Goal: Task Accomplishment & Management: Manage account settings

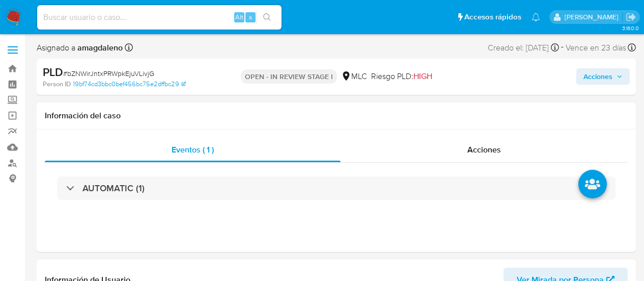
select select "10"
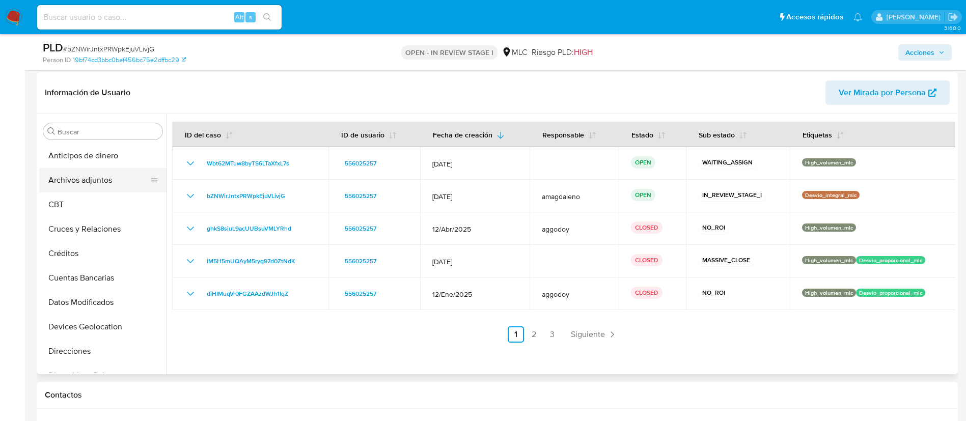
click at [101, 180] on button "Archivos adjuntos" at bounding box center [98, 180] width 119 height 24
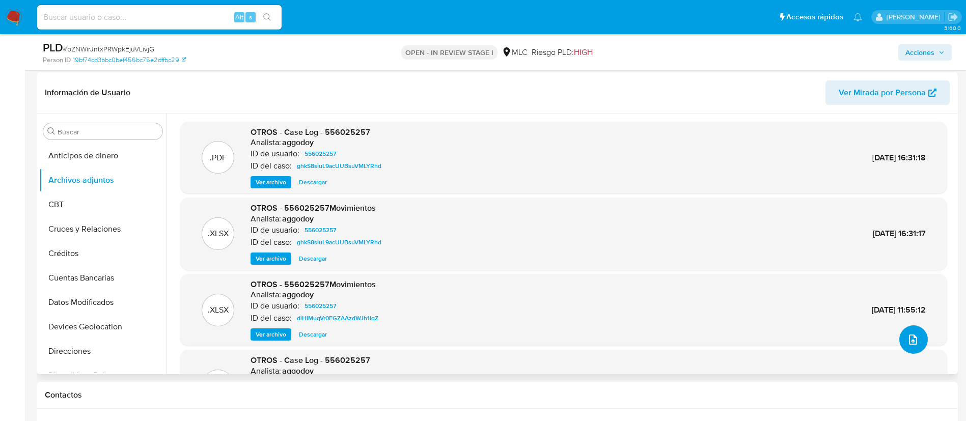
click at [644, 280] on button "upload-file" at bounding box center [914, 339] width 29 height 29
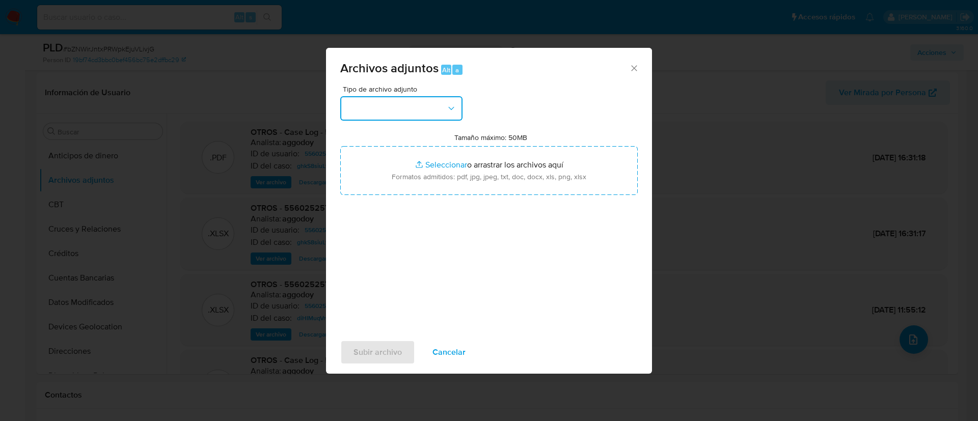
click at [402, 103] on button "button" at bounding box center [401, 108] width 122 height 24
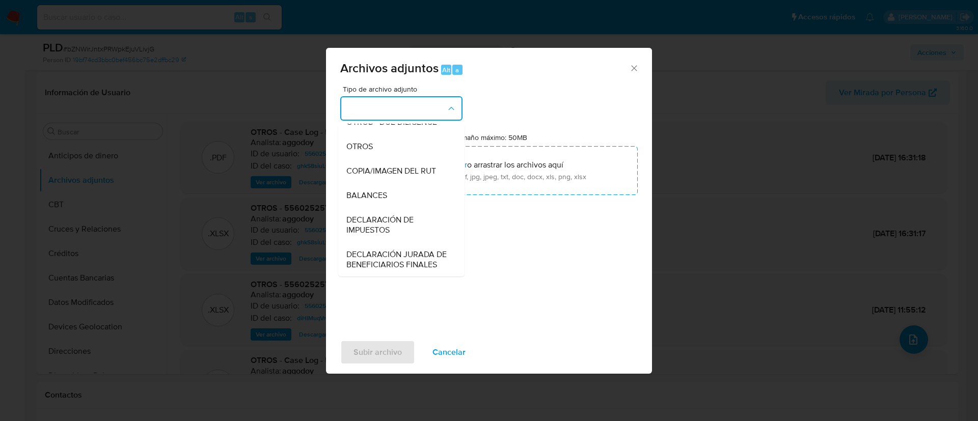
scroll to position [151, 0]
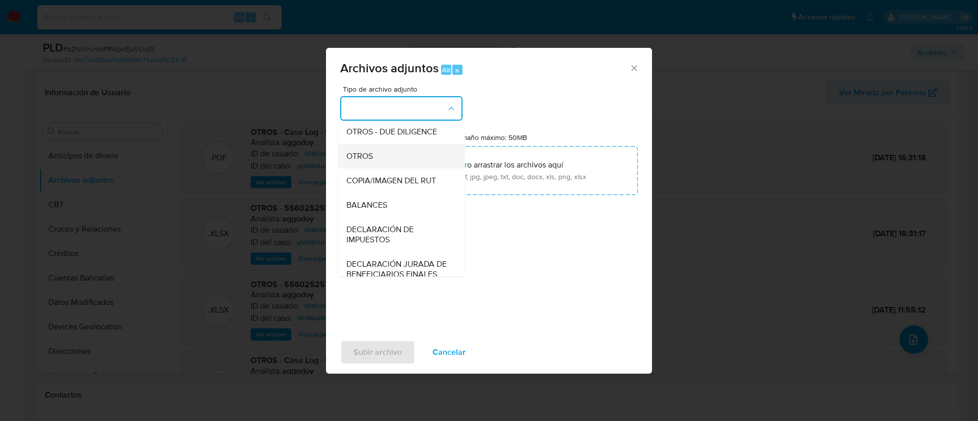
click at [419, 169] on div "OTROS" at bounding box center [398, 156] width 104 height 24
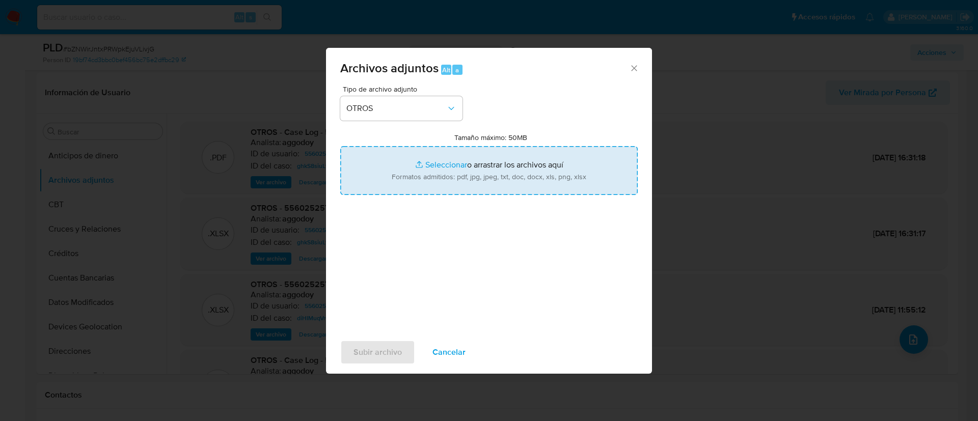
click at [431, 164] on input "Tamaño máximo: 50MB Seleccionar archivos" at bounding box center [488, 170] width 297 height 49
click at [432, 163] on input "Tamaño máximo: 50MB Seleccionar archivos" at bounding box center [488, 170] width 297 height 49
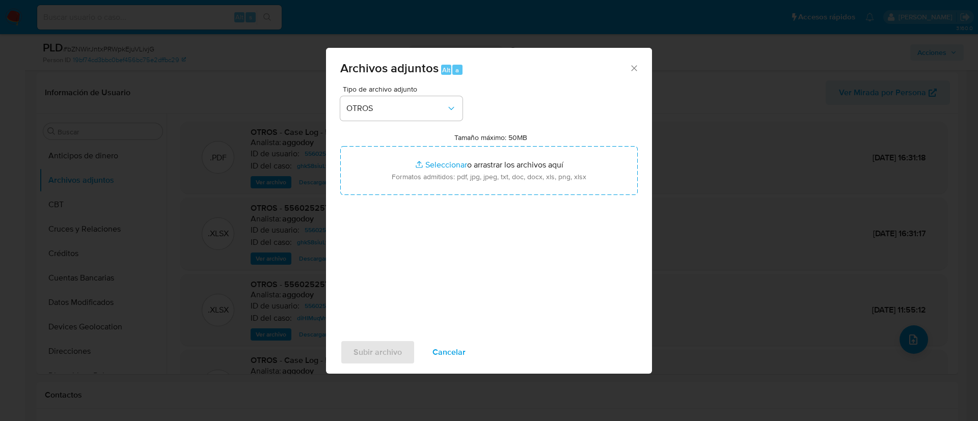
click at [644, 71] on div "Archivos adjuntos Alt a Tipo de archivo adjunto OTROS Tamaño máximo: 50MB Selec…" at bounding box center [489, 210] width 978 height 421
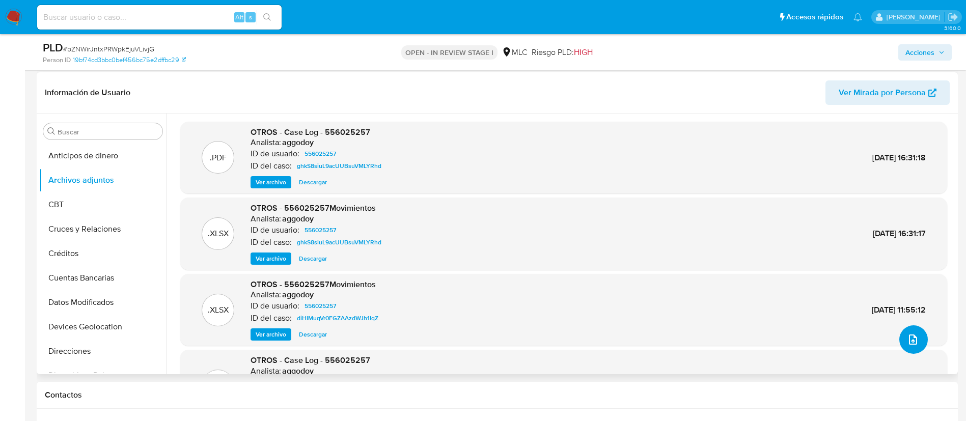
click at [644, 280] on button "upload-file" at bounding box center [914, 339] width 29 height 29
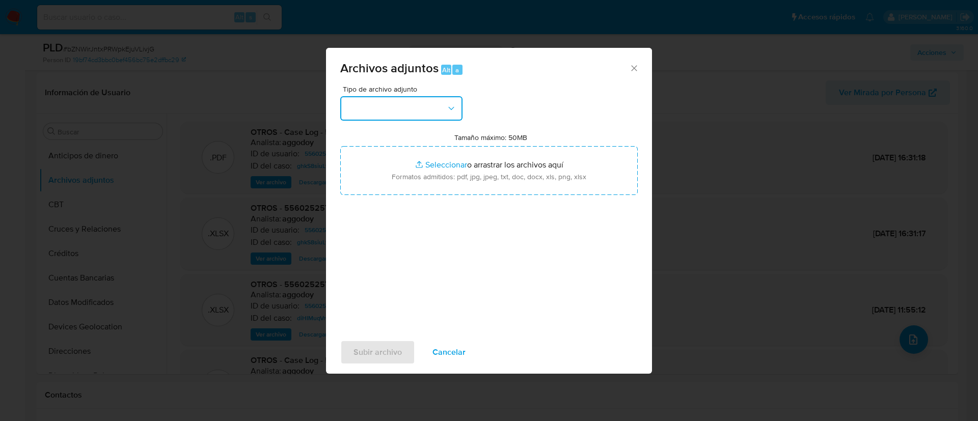
click at [416, 108] on button "button" at bounding box center [401, 108] width 122 height 24
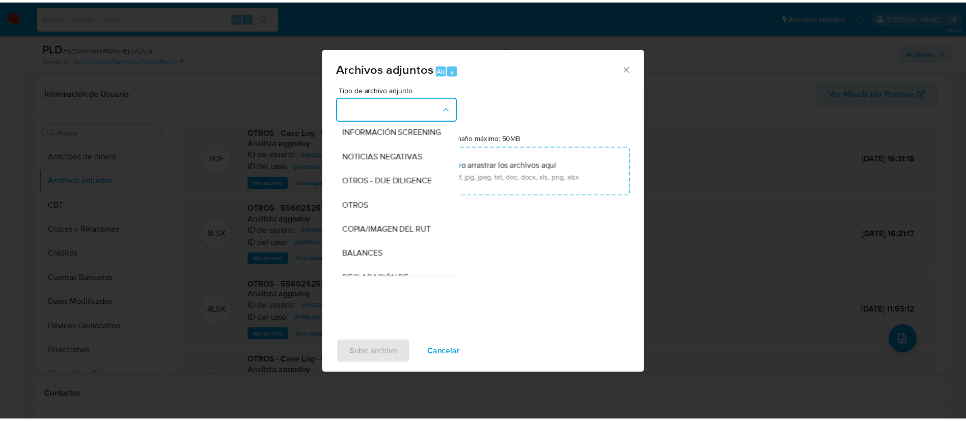
scroll to position [116, 0]
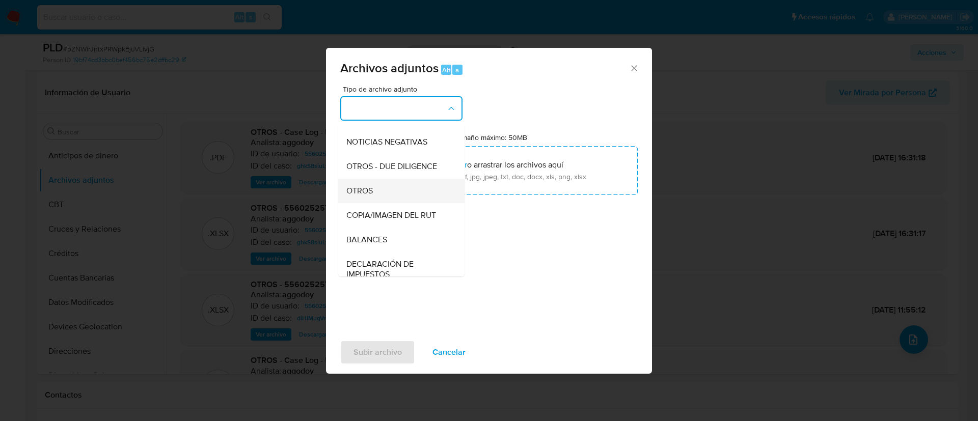
click at [416, 202] on div "OTROS" at bounding box center [398, 191] width 104 height 24
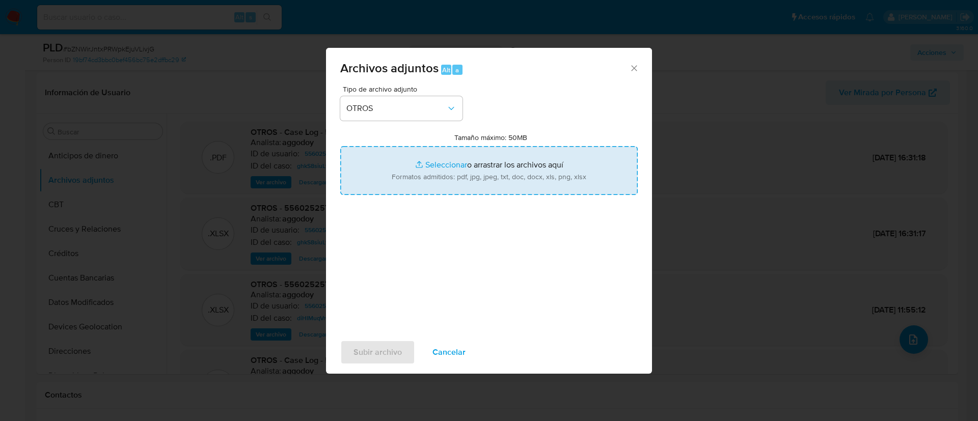
click at [430, 166] on input "Tamaño máximo: 50MB Seleccionar archivos" at bounding box center [488, 170] width 297 height 49
type input "C:\fakepath\556025257 - 17_09_2025.xlsx"
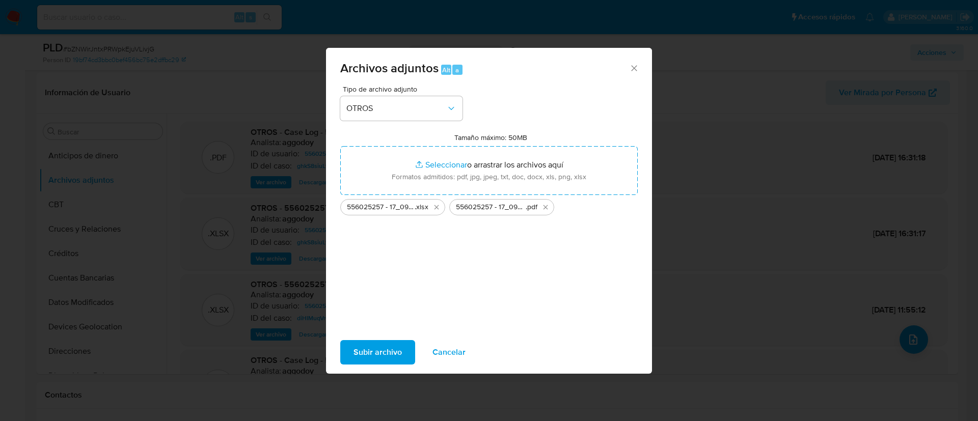
click at [374, 280] on span "Subir archivo" at bounding box center [377, 352] width 48 height 22
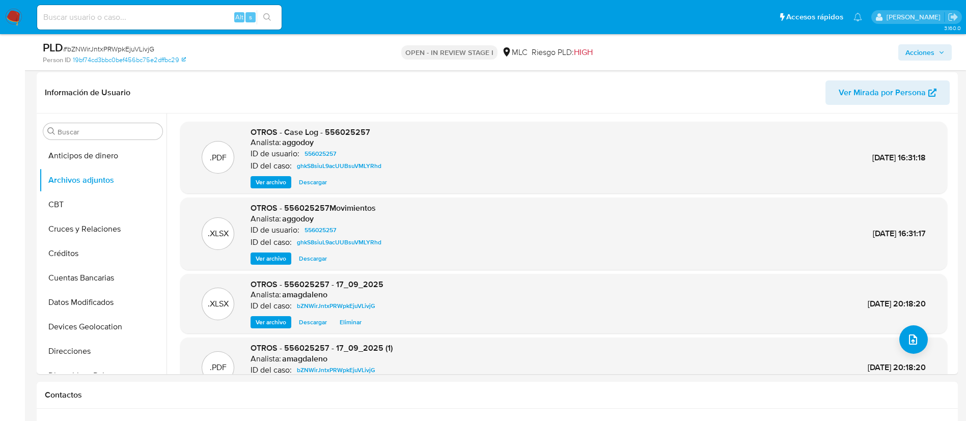
click at [644, 51] on span "Acciones" at bounding box center [920, 52] width 29 height 16
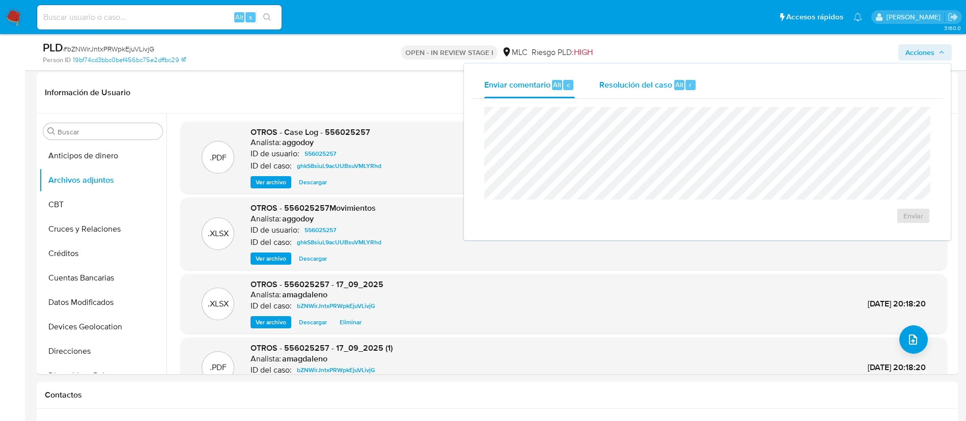
click at [629, 81] on span "Resolución del caso" at bounding box center [636, 84] width 73 height 12
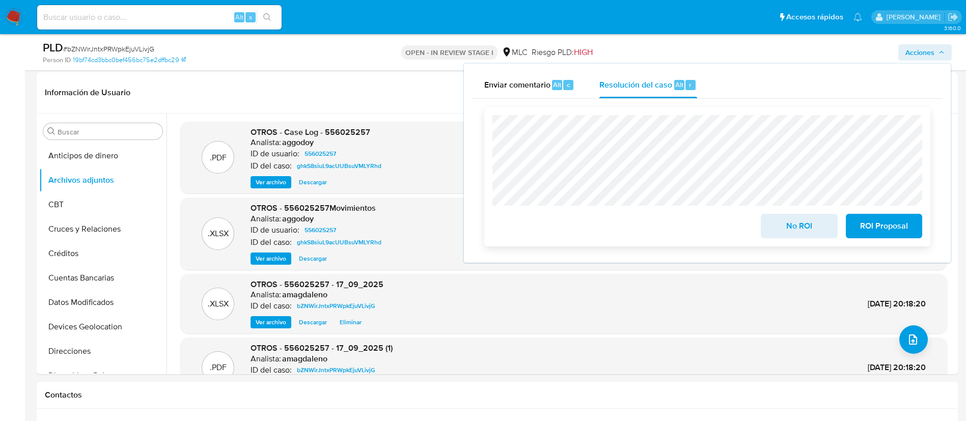
click at [644, 235] on span "No ROI" at bounding box center [799, 226] width 50 height 22
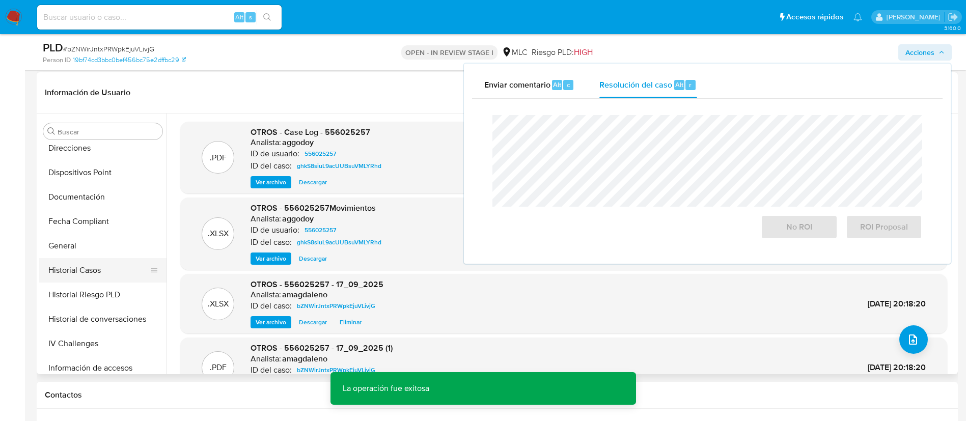
scroll to position [204, 0]
click at [100, 271] on button "Historial Casos" at bounding box center [98, 270] width 119 height 24
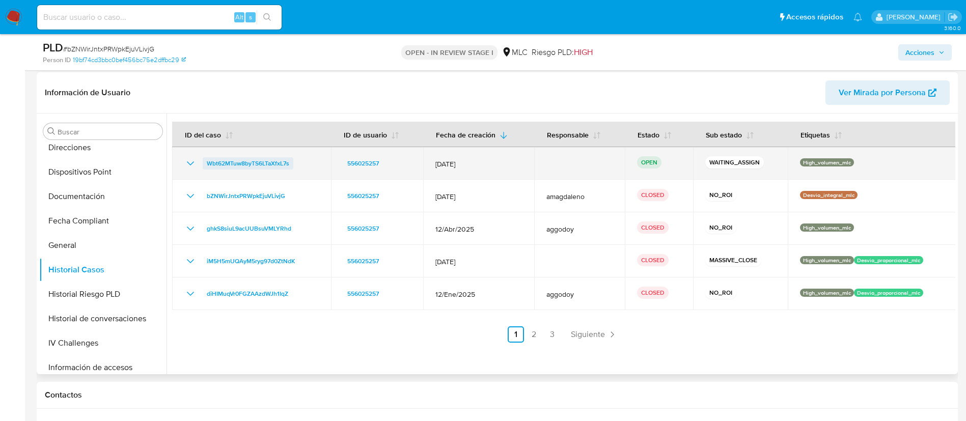
drag, startPoint x: 297, startPoint y: 164, endPoint x: 203, endPoint y: 166, distance: 94.3
click at [203, 166] on div "Wbt62MTuw8byTS6LTaXfxL7s" at bounding box center [251, 163] width 134 height 12
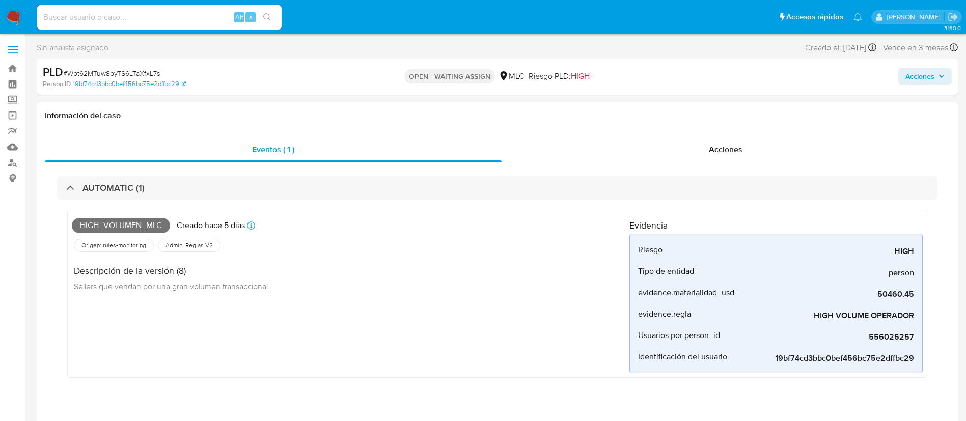
select select "10"
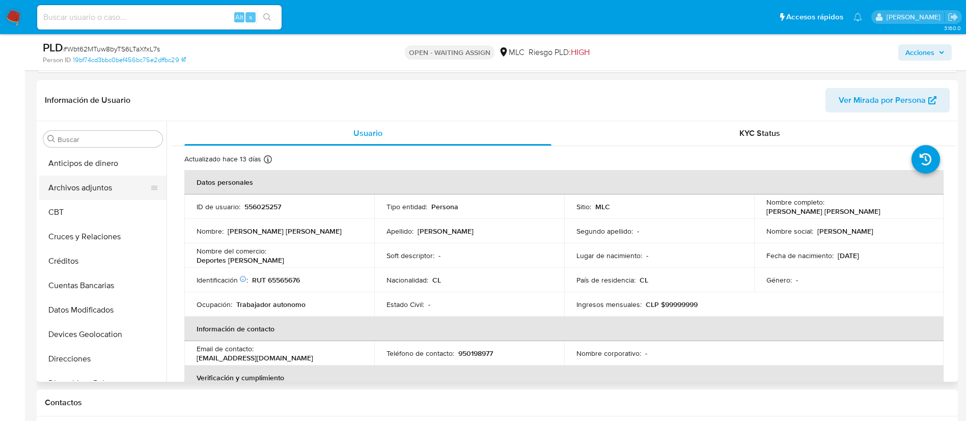
click at [120, 193] on button "Archivos adjuntos" at bounding box center [98, 188] width 119 height 24
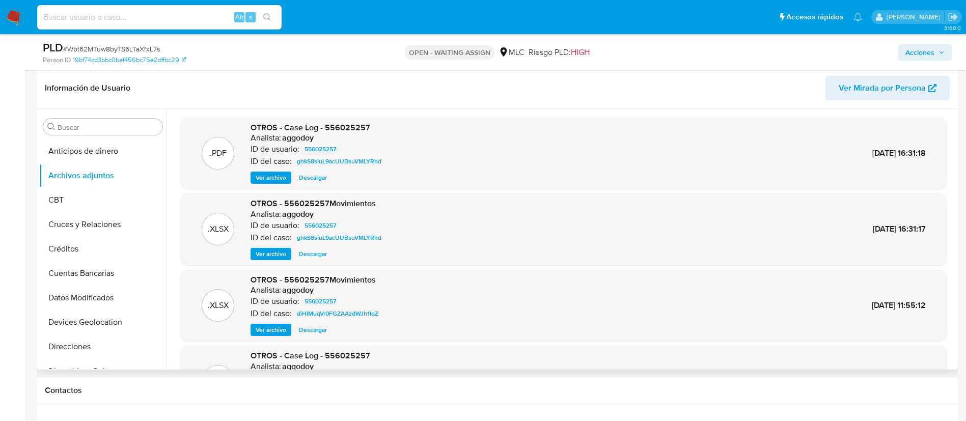
scroll to position [86, 0]
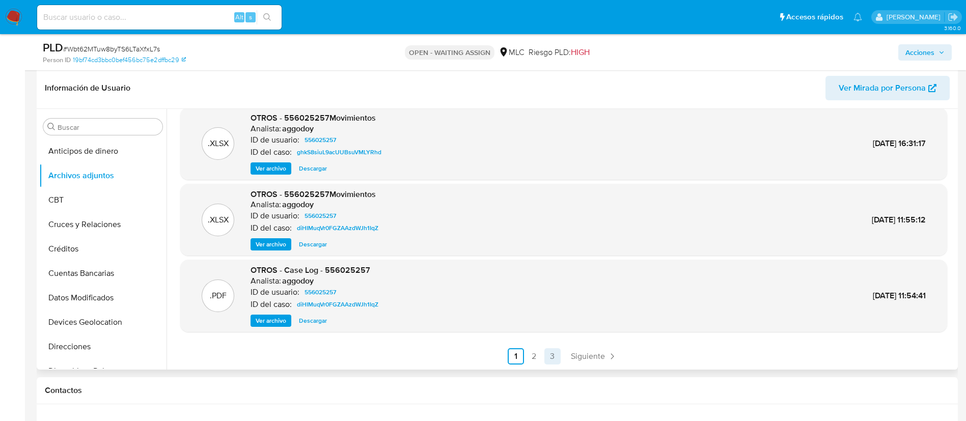
click at [549, 358] on link "3" at bounding box center [552, 356] width 16 height 16
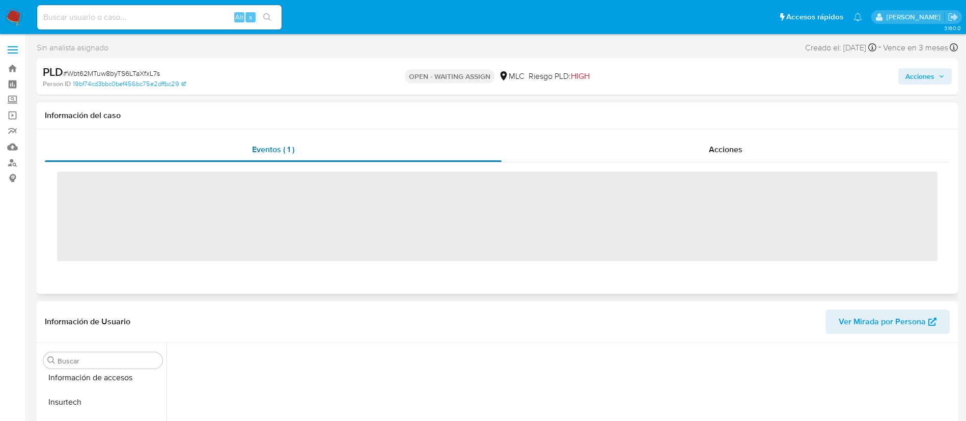
scroll to position [430, 0]
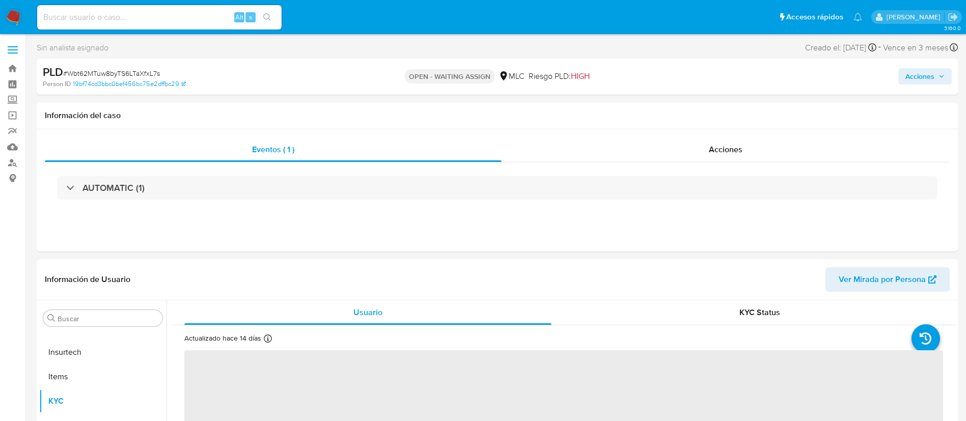
select select "10"
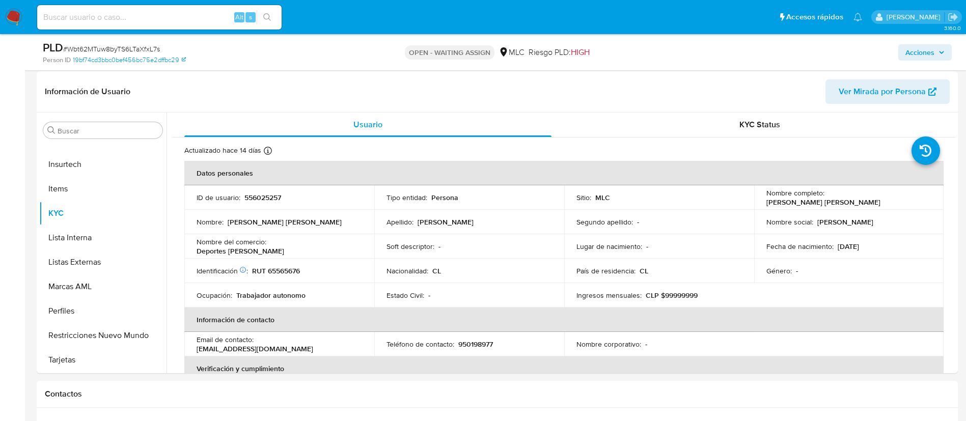
scroll to position [0, 0]
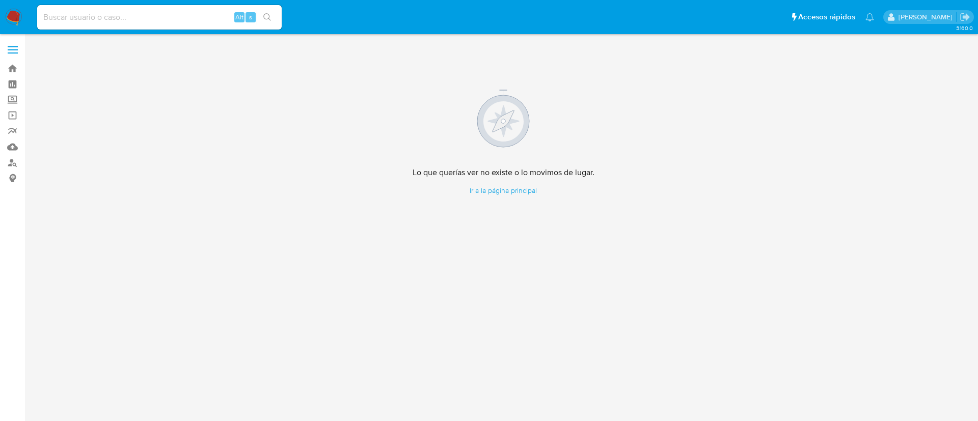
click at [15, 15] on img at bounding box center [13, 17] width 17 height 17
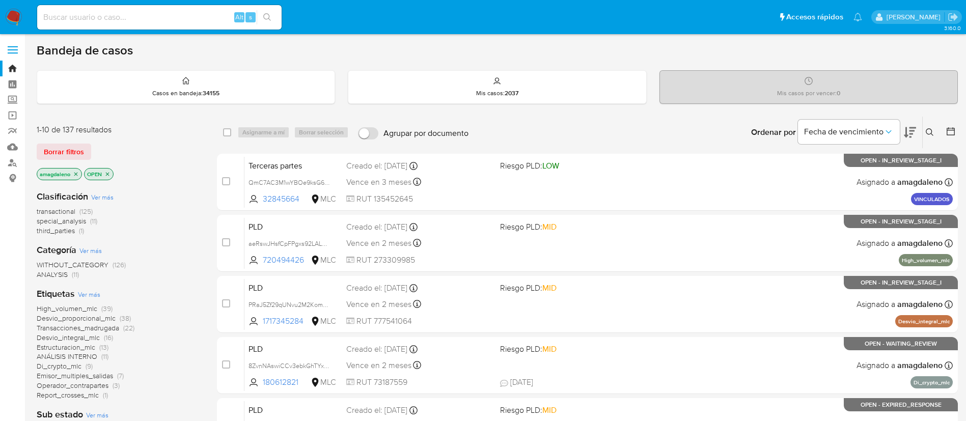
click at [76, 176] on icon "close-filter" at bounding box center [76, 174] width 6 height 6
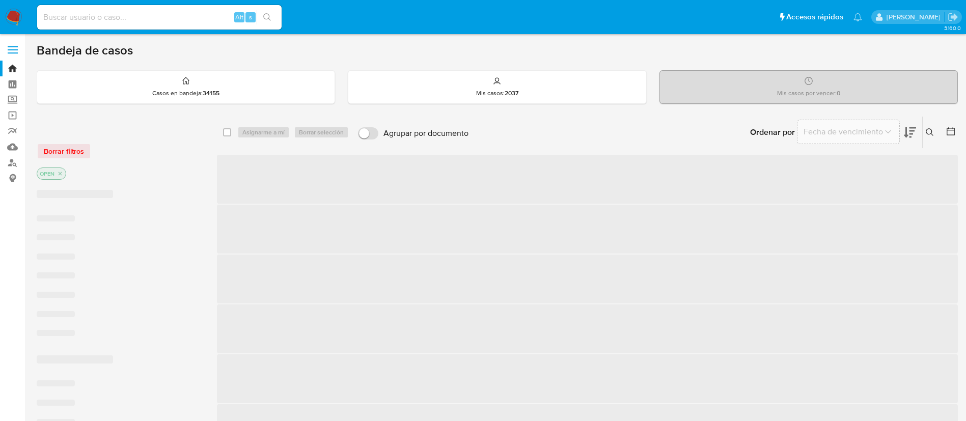
click at [929, 132] on icon at bounding box center [930, 132] width 8 height 8
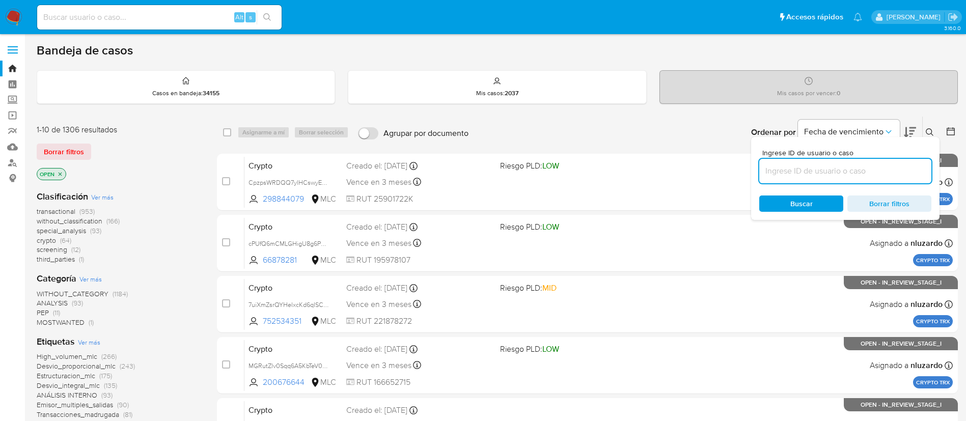
click at [835, 169] on input at bounding box center [845, 171] width 172 height 13
type input "Wbt62MTuw8byTS6LTaXfxL7s"
click at [825, 206] on span "Buscar" at bounding box center [802, 204] width 70 height 14
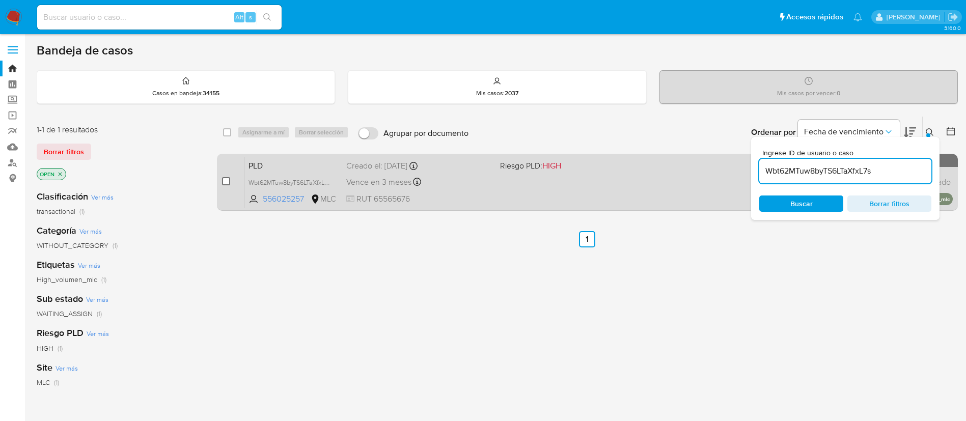
click at [225, 180] on input "checkbox" at bounding box center [226, 181] width 8 height 8
checkbox input "true"
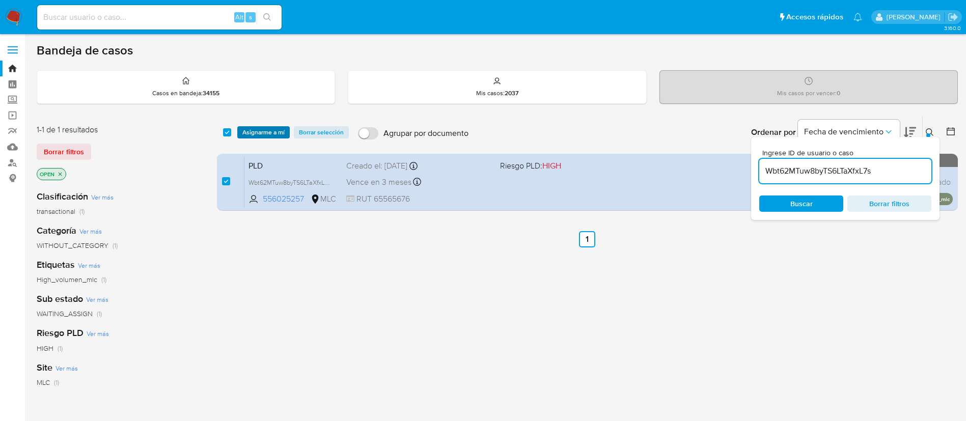
click at [275, 130] on span "Asignarme a mí" at bounding box center [263, 132] width 42 height 10
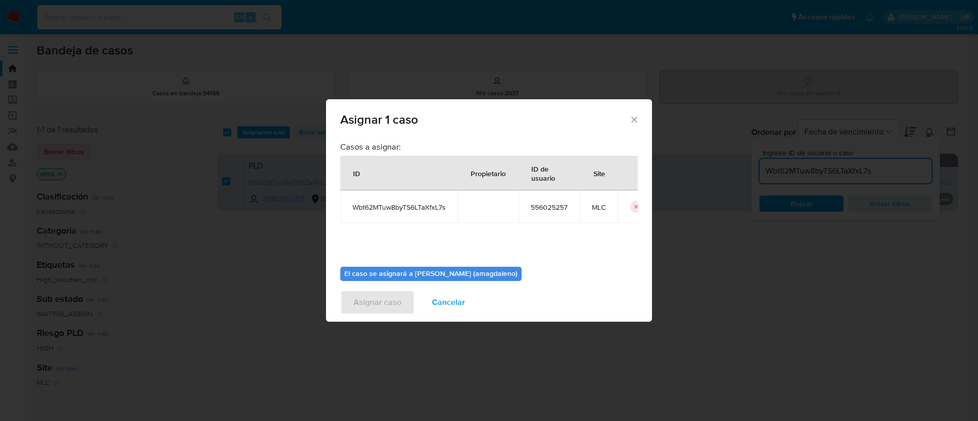
click at [661, 224] on div "Asignar 1 caso Casos a asignar: ID Propietario ID de usuario Site Wbt62MTuw8byT…" at bounding box center [489, 210] width 978 height 421
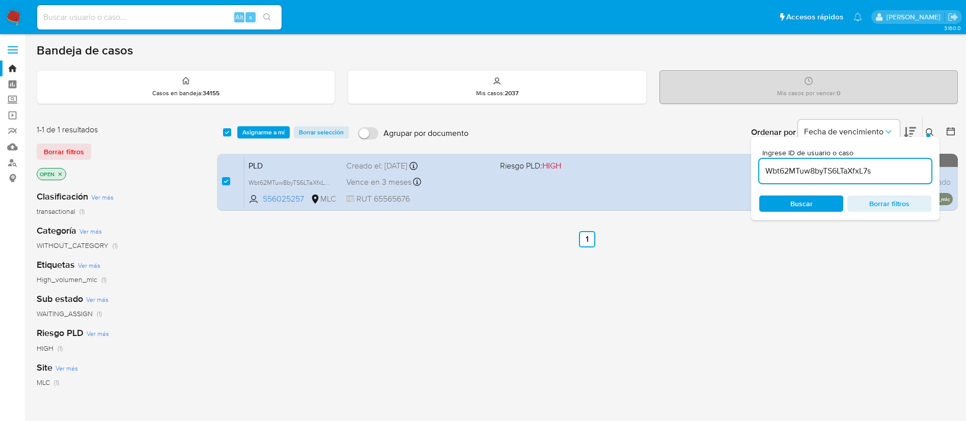
click at [250, 132] on span "Asignarme a mí" at bounding box center [263, 132] width 42 height 10
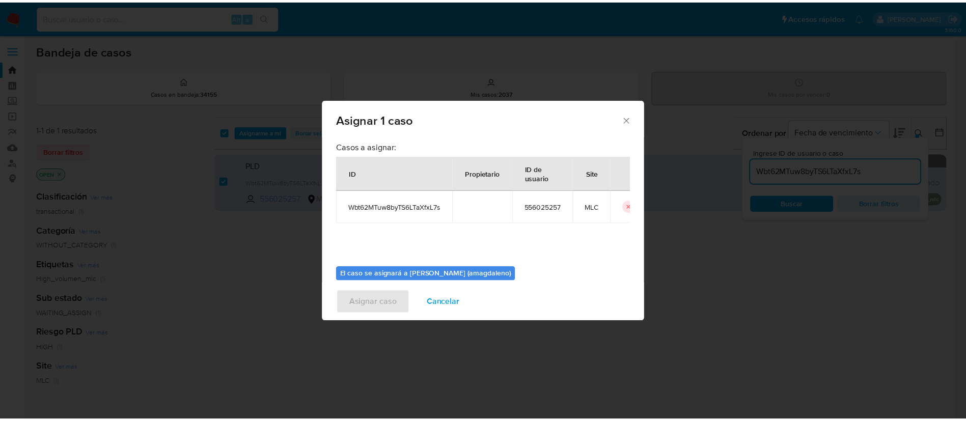
scroll to position [53, 0]
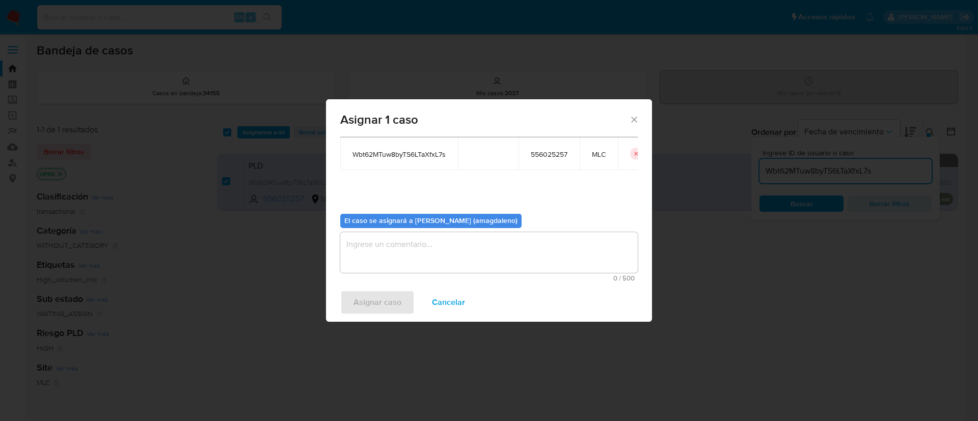
click at [557, 242] on textarea "assign-modal" at bounding box center [488, 252] width 297 height 41
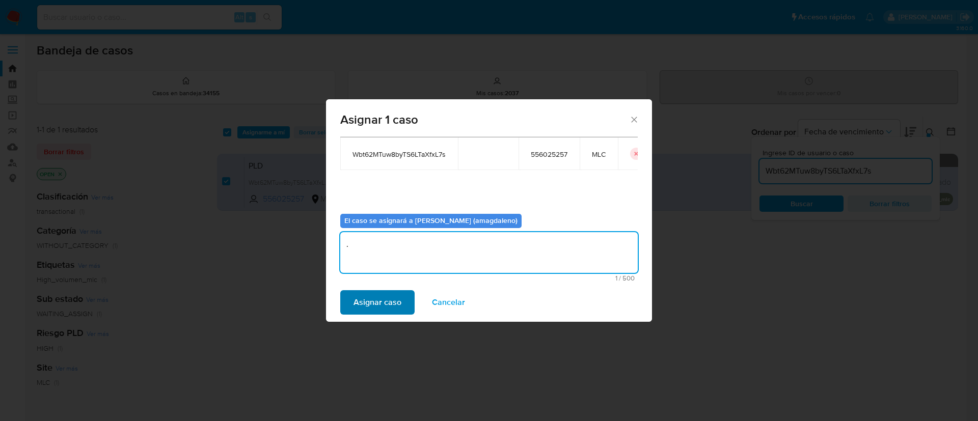
type textarea "."
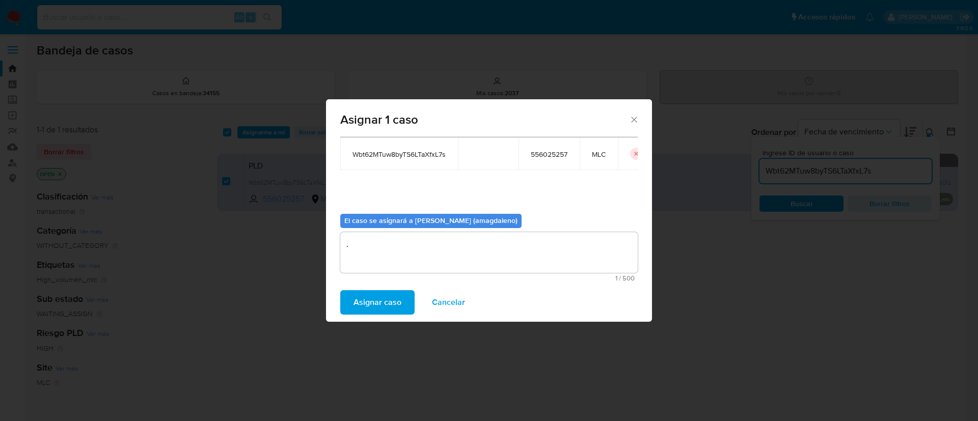
click at [362, 298] on span "Asignar caso" at bounding box center [377, 302] width 48 height 22
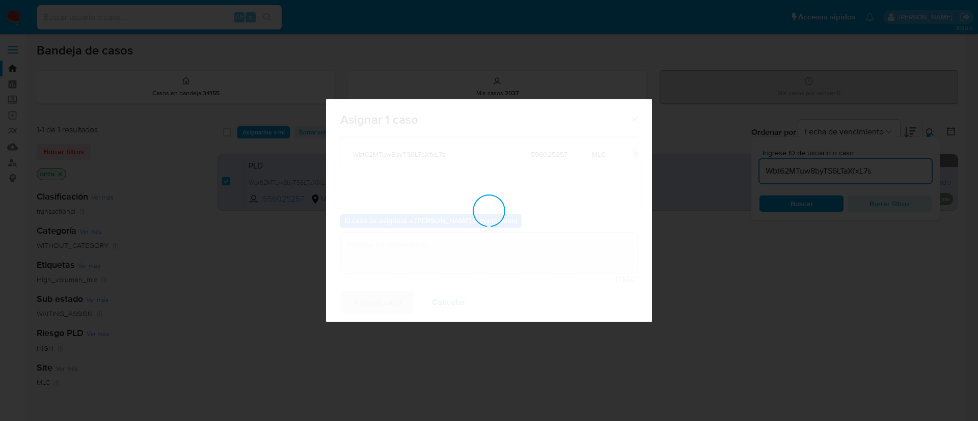
checkbox input "false"
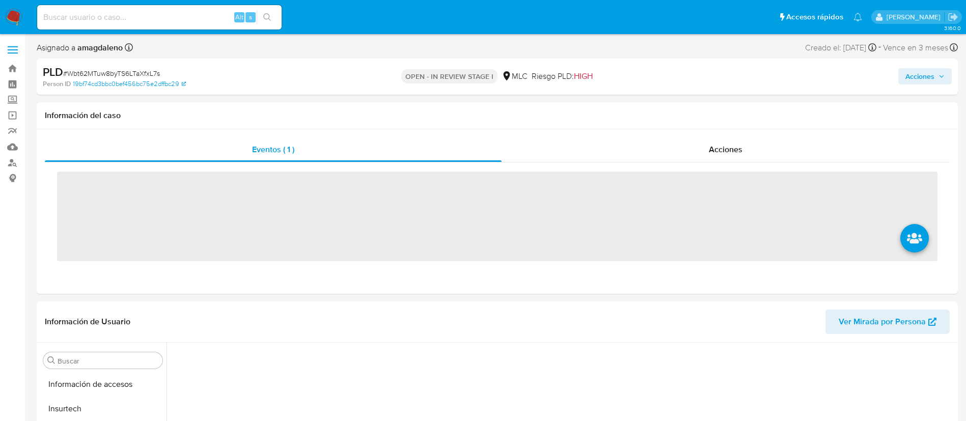
scroll to position [430, 0]
click at [910, 80] on span "Acciones" at bounding box center [920, 76] width 29 height 16
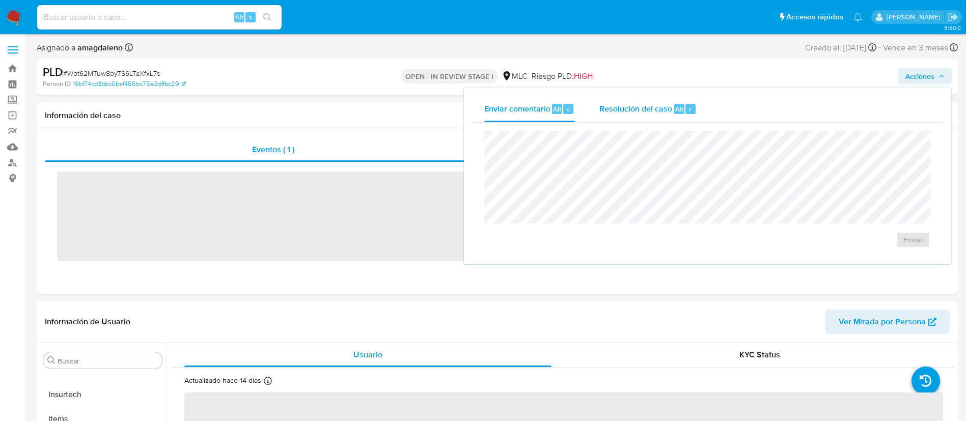
click at [639, 110] on span "Resolución del caso" at bounding box center [636, 109] width 73 height 12
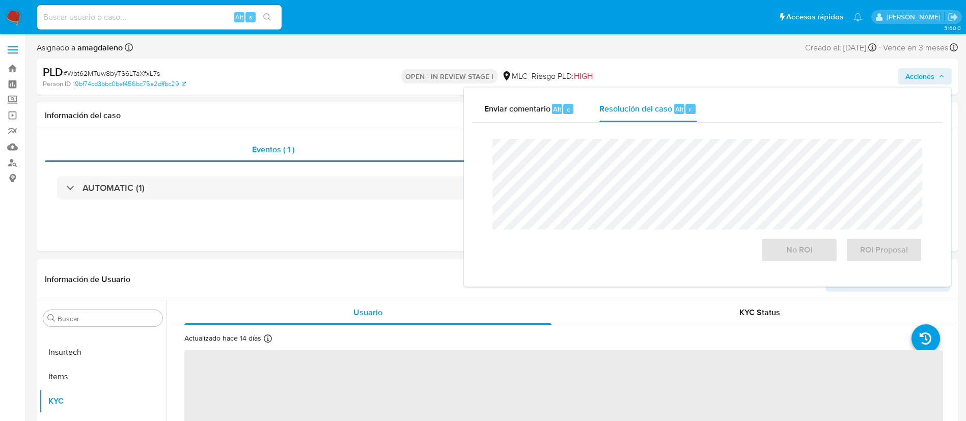
select select "10"
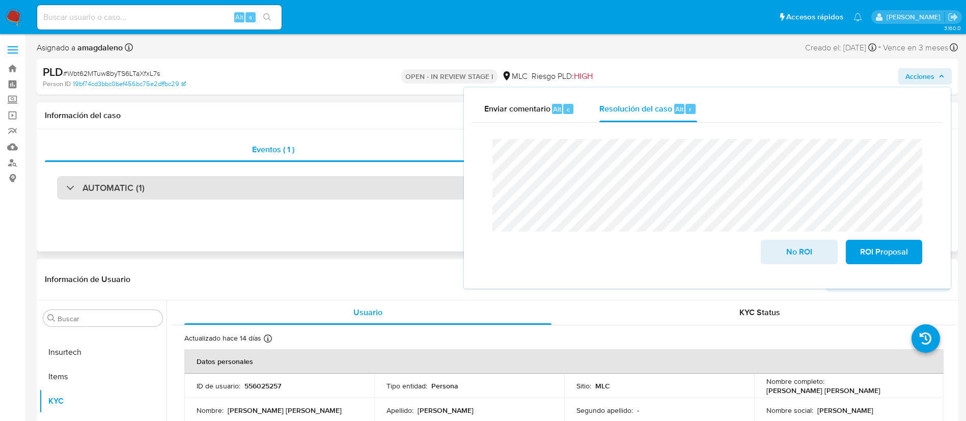
click at [390, 177] on div "AUTOMATIC (1)" at bounding box center [497, 187] width 881 height 23
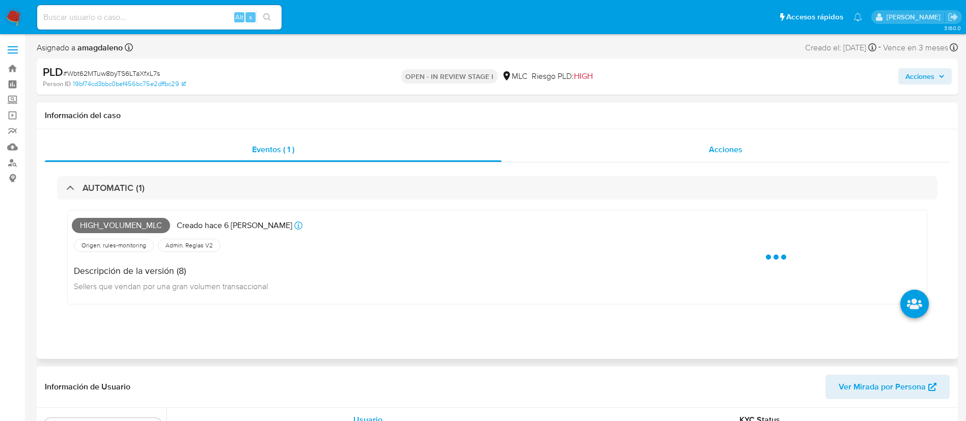
click at [586, 150] on div "Acciones" at bounding box center [726, 150] width 448 height 24
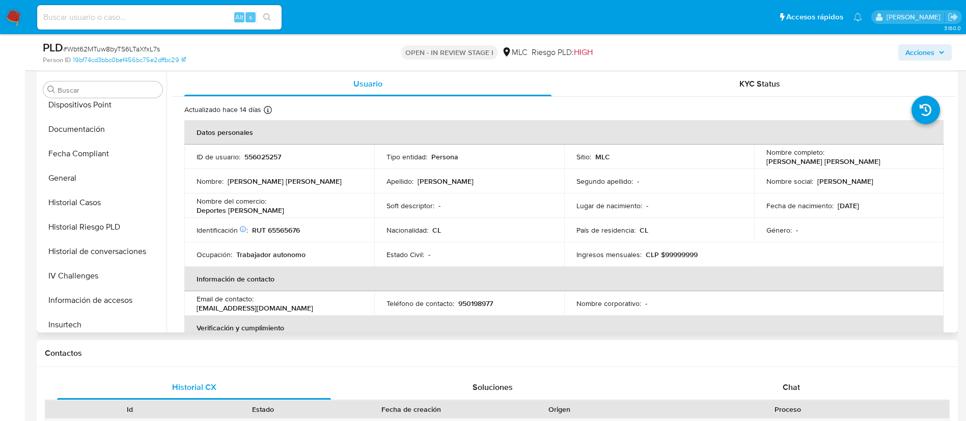
scroll to position [0, 0]
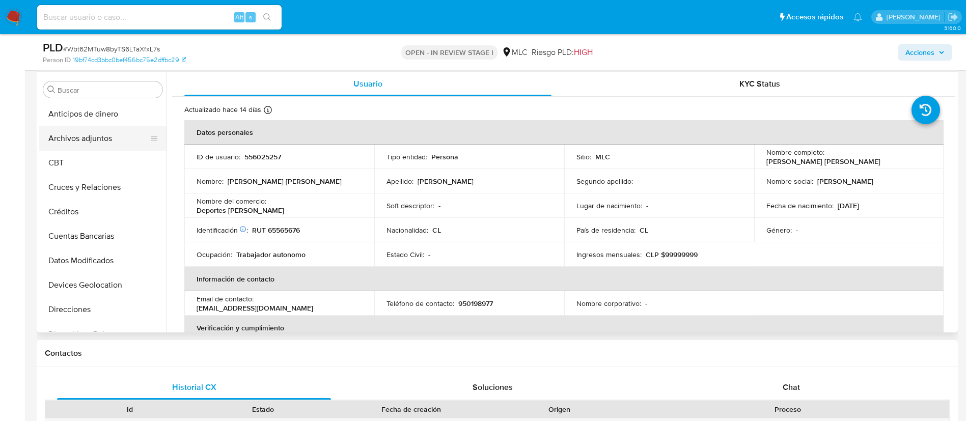
click at [84, 144] on button "Archivos adjuntos" at bounding box center [98, 138] width 119 height 24
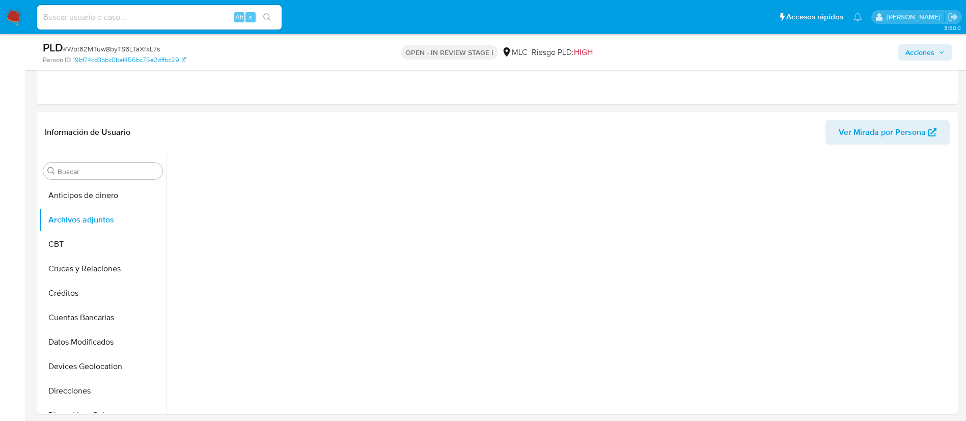
scroll to position [181, 0]
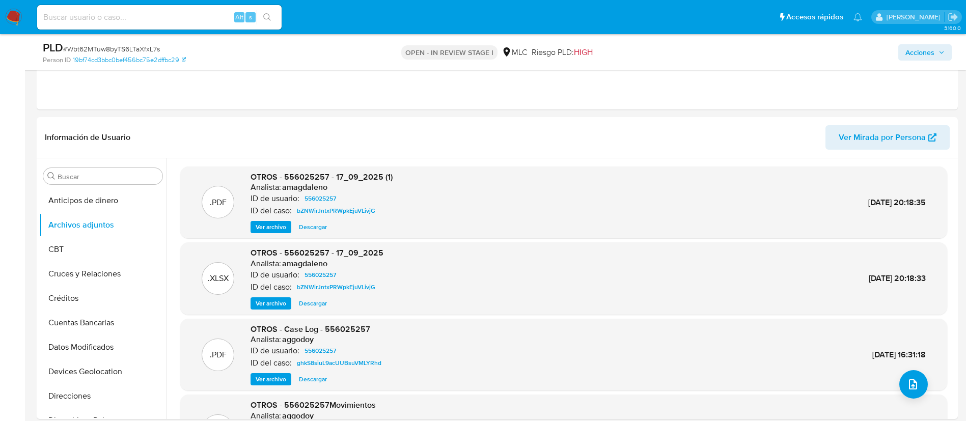
click at [938, 52] on span "Acciones" at bounding box center [925, 52] width 39 height 14
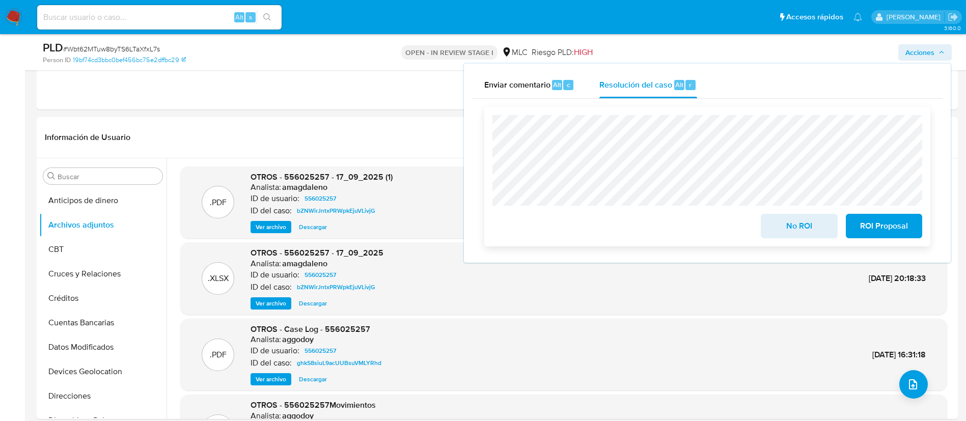
click at [807, 235] on span "No ROI" at bounding box center [799, 226] width 50 height 22
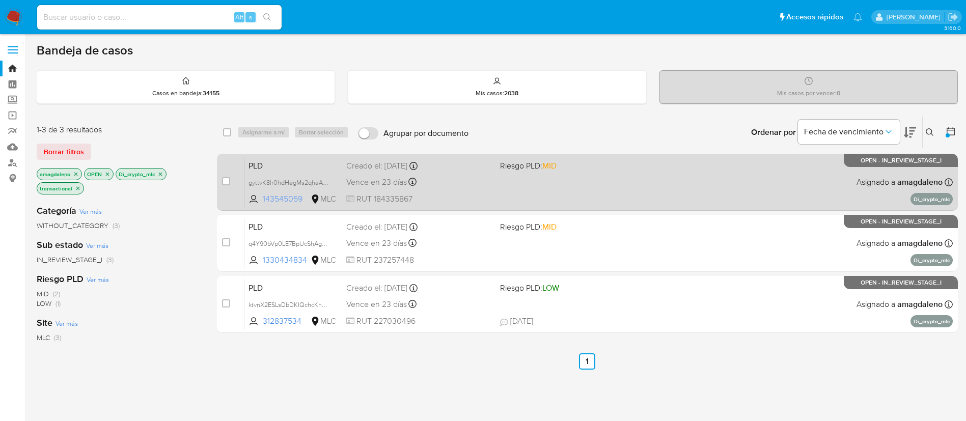
click at [277, 199] on span "143545059" at bounding box center [286, 199] width 46 height 11
click at [496, 178] on div "PLD gyttvK8lr0hdHegMs2qhaAmJ 143545059 MLC Riesgo PLD: MID Creado el: [DATE] Cr…" at bounding box center [598, 181] width 709 height 51
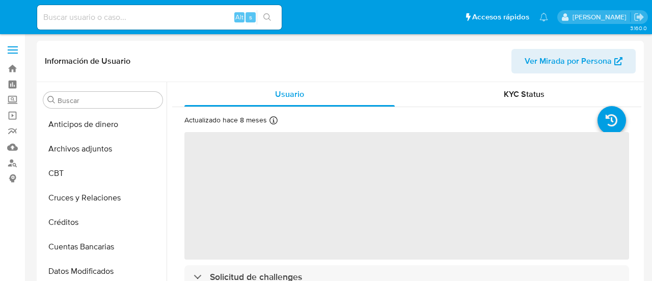
select select "10"
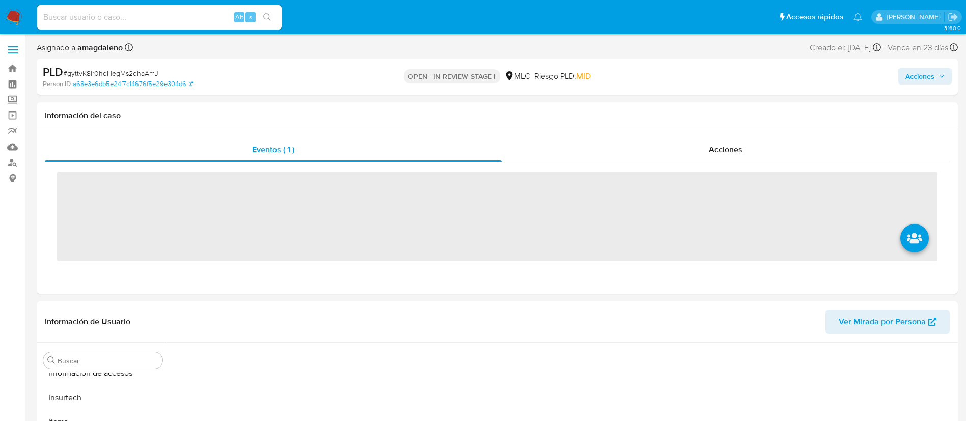
scroll to position [430, 0]
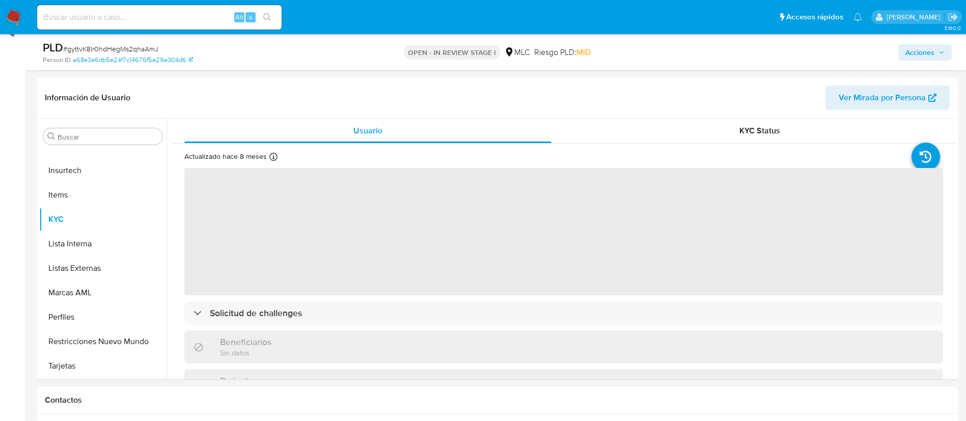
select select "10"
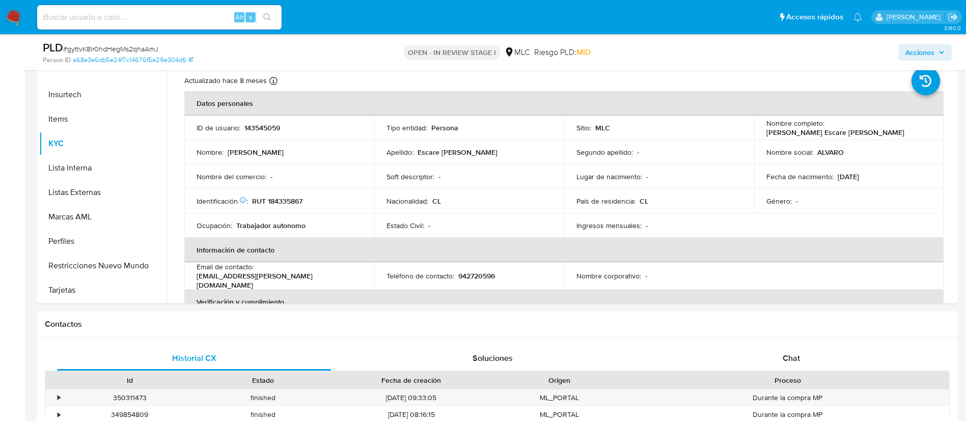
scroll to position [224, 0]
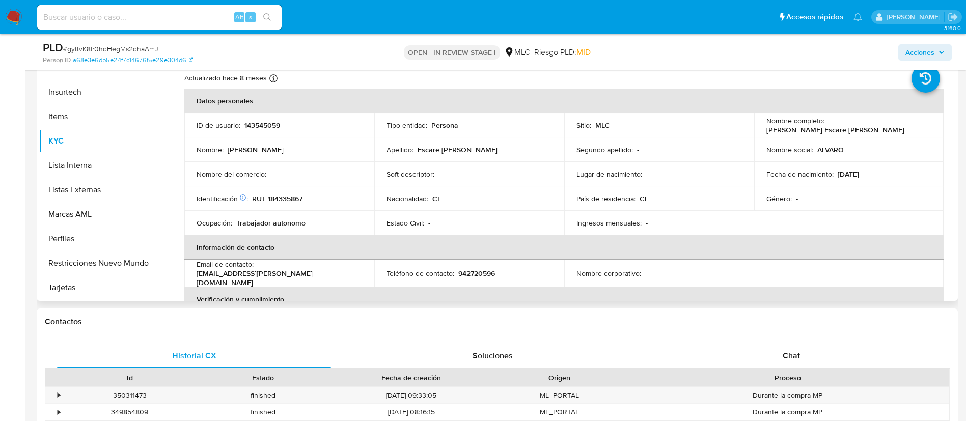
click at [282, 199] on p "RUT 184335867" at bounding box center [277, 198] width 50 height 9
copy p "184335867"
drag, startPoint x: 168, startPoint y: 283, endPoint x: 168, endPoint y: 236, distance: 47.4
click at [168, 236] on div "Usuario KYC Status Actualizado hace 8 meses Creado: [DATE] 23:27:51 Actualizado…" at bounding box center [561, 170] width 789 height 261
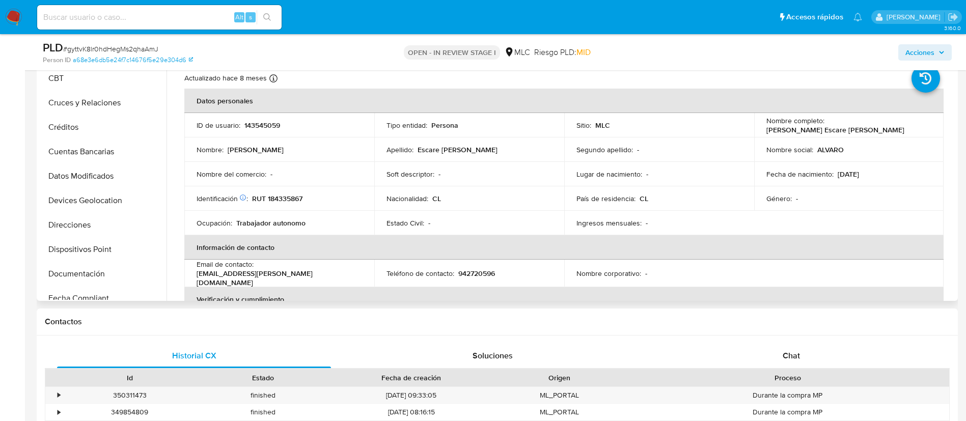
scroll to position [0, 0]
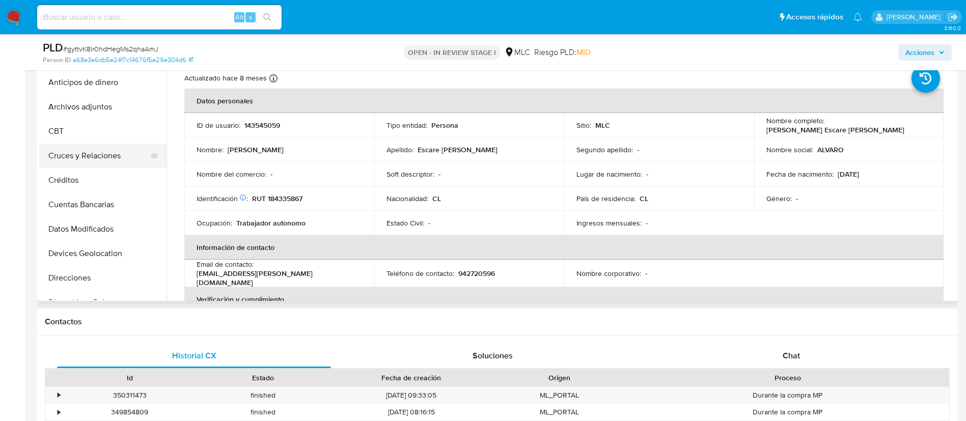
click at [107, 152] on button "Cruces y Relaciones" at bounding box center [98, 156] width 119 height 24
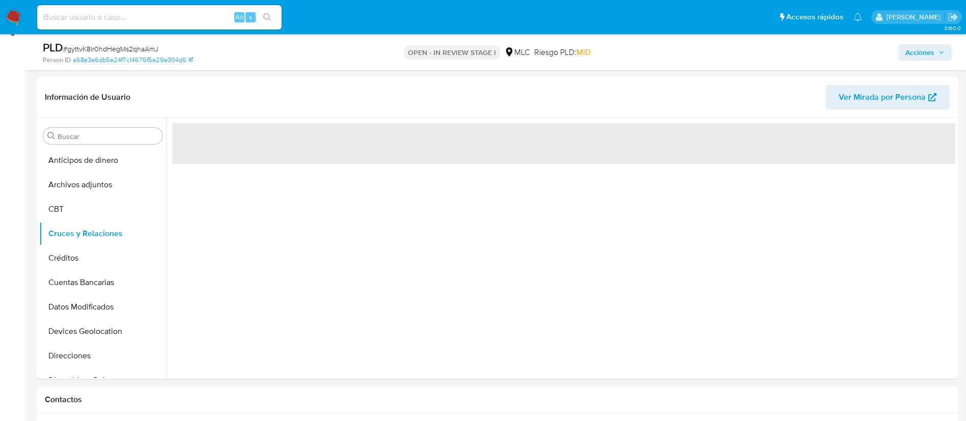
scroll to position [151, 0]
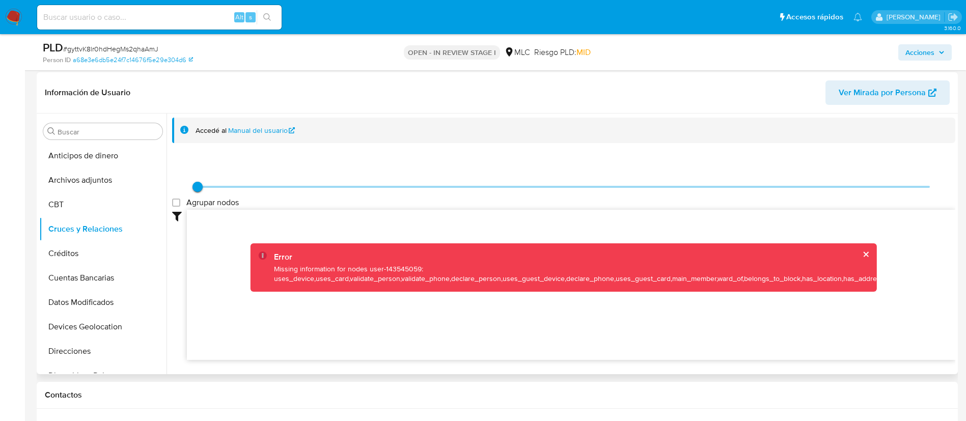
click at [867, 259] on div "Error" at bounding box center [579, 257] width 610 height 11
click at [863, 253] on button "cerrar" at bounding box center [866, 254] width 7 height 7
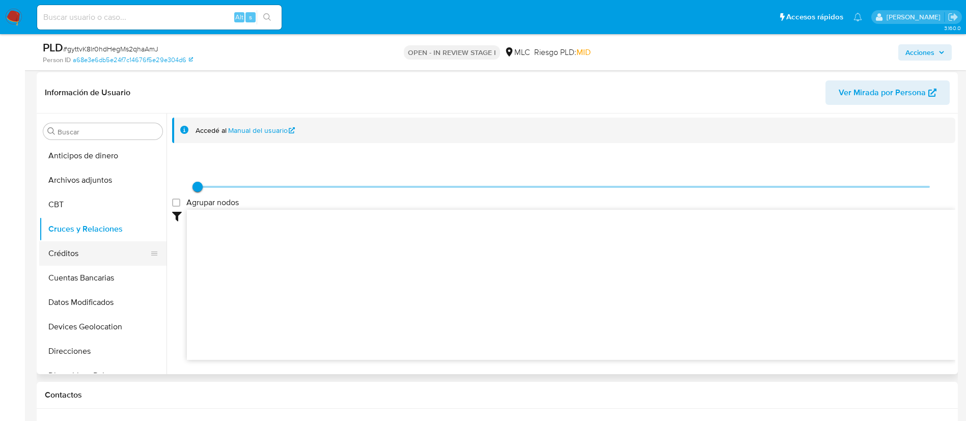
click at [102, 257] on button "Créditos" at bounding box center [98, 253] width 119 height 24
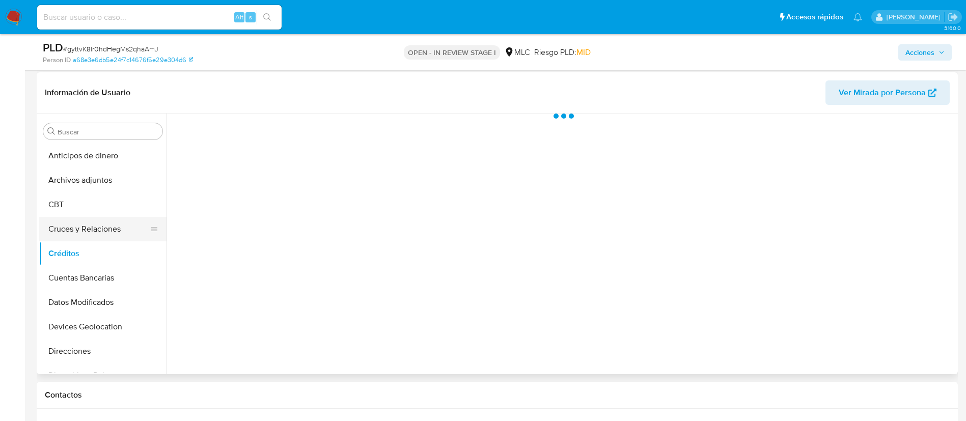
click at [112, 233] on button "Cruces y Relaciones" at bounding box center [98, 229] width 119 height 24
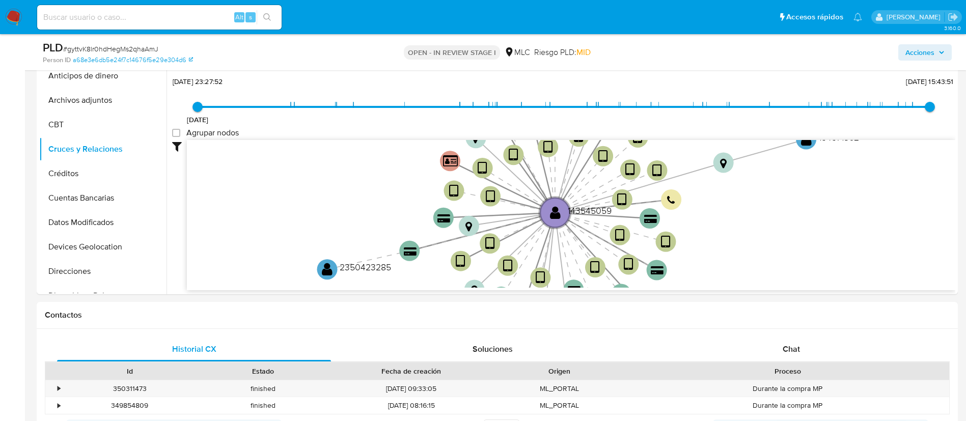
scroll to position [217, 0]
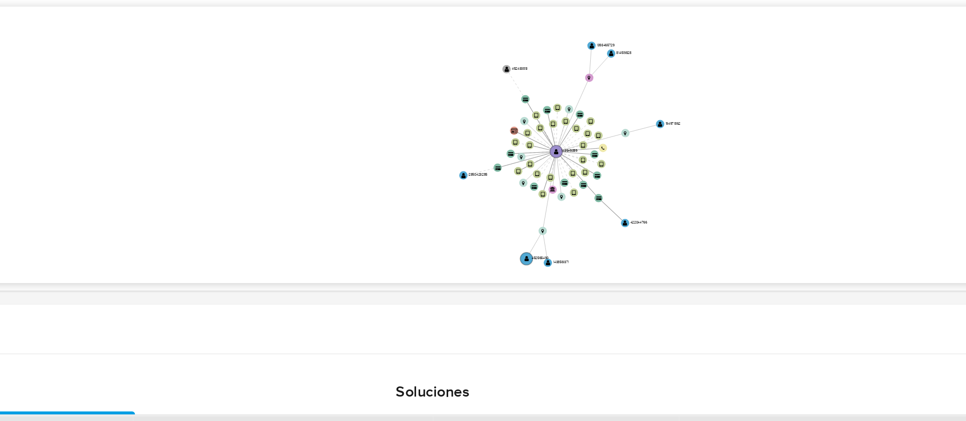
drag, startPoint x: 614, startPoint y: 247, endPoint x: 612, endPoint y: 240, distance: 6.9
click at [612, 240] on icon "device-689cdce6734f8beb0941754b  user-143545059  143545059 device-637d3ffb088…" at bounding box center [571, 228] width 769 height 148
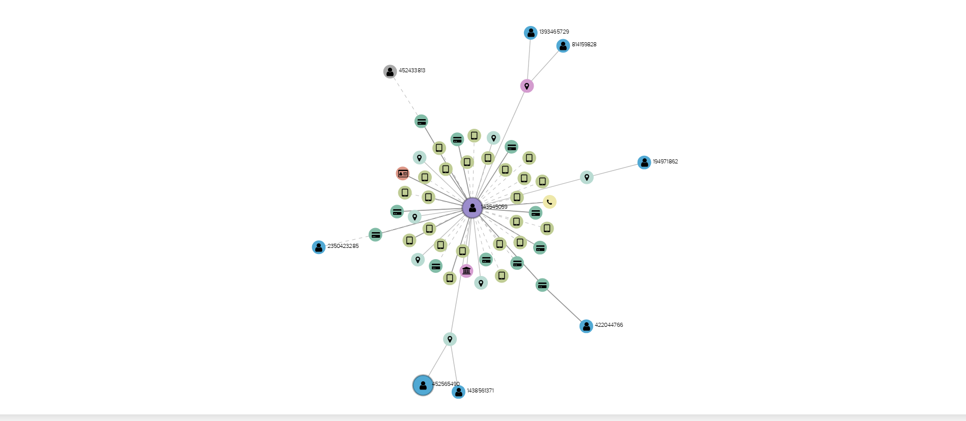
drag, startPoint x: 642, startPoint y: 241, endPoint x: 619, endPoint y: 248, distance: 23.9
click at [619, 248] on icon "device-689cdce6734f8beb0941754b  user-143545059  143545059 device-637d3ffb088…" at bounding box center [571, 228] width 769 height 148
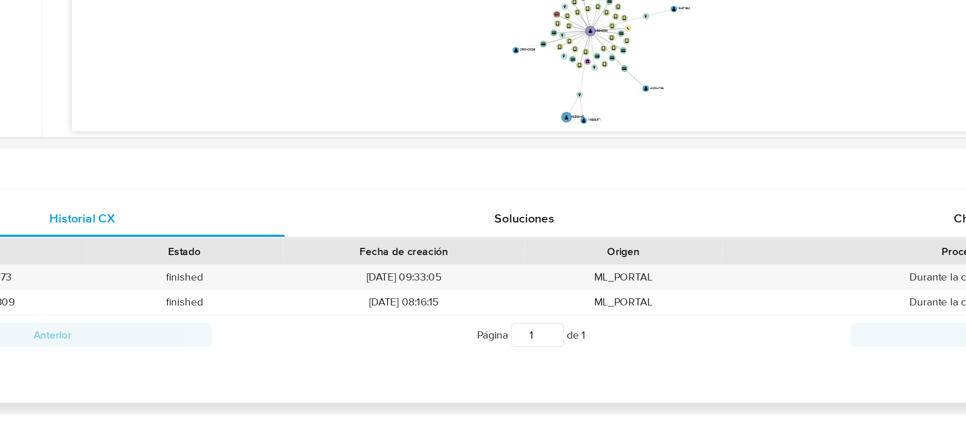
scroll to position [295, 0]
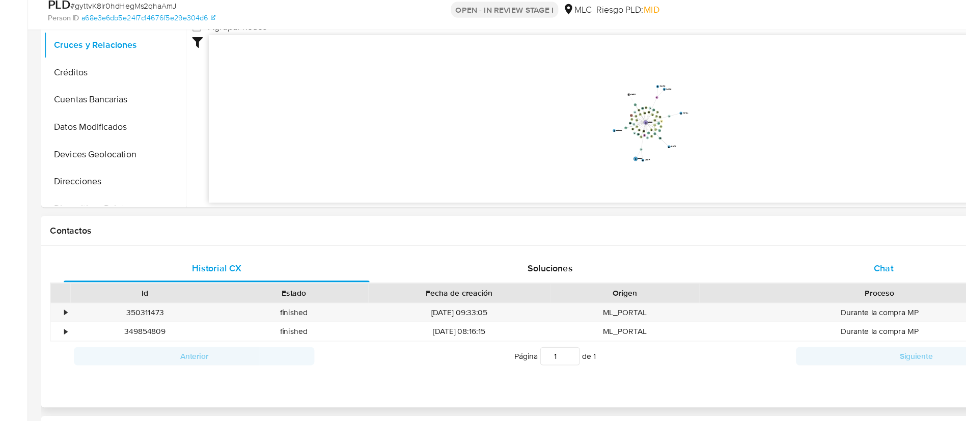
click at [783, 286] on span "Chat" at bounding box center [791, 285] width 17 height 12
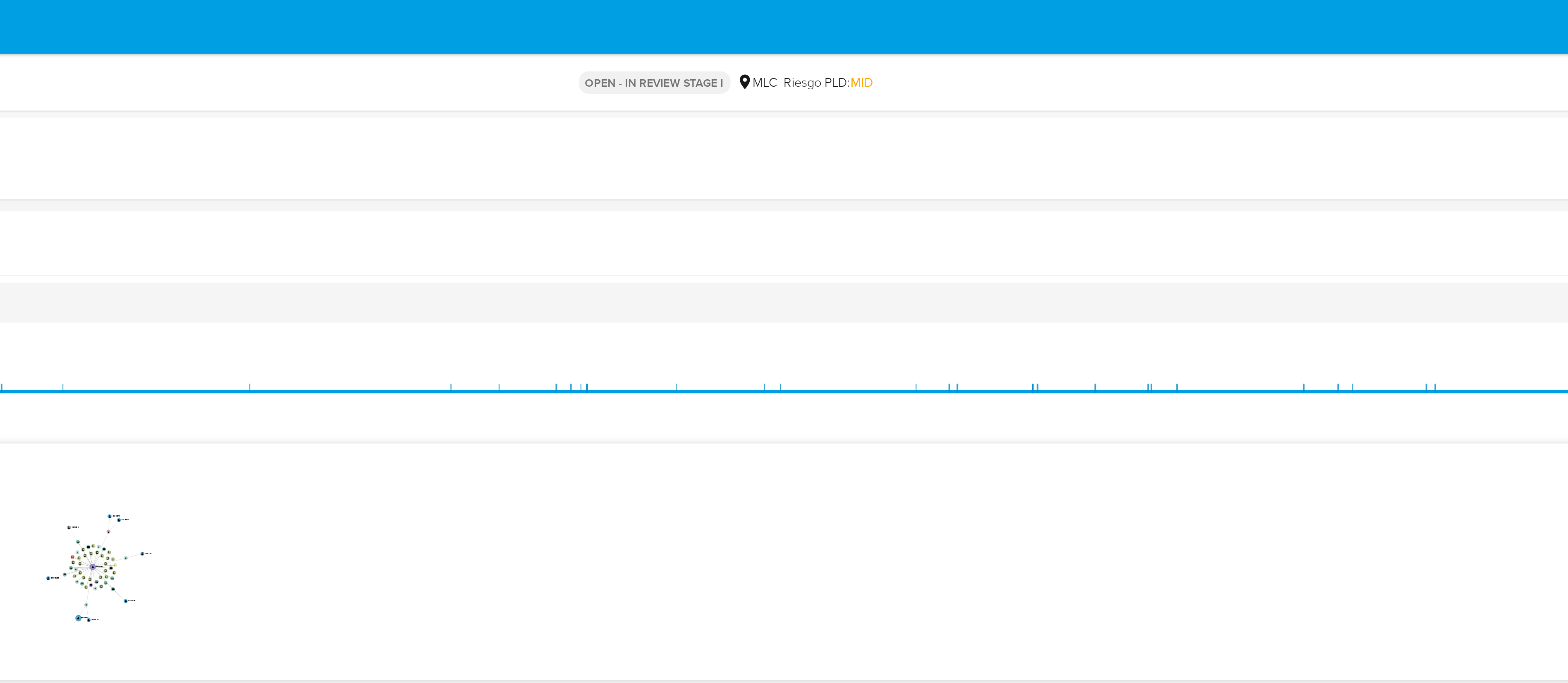
scroll to position [0, 0]
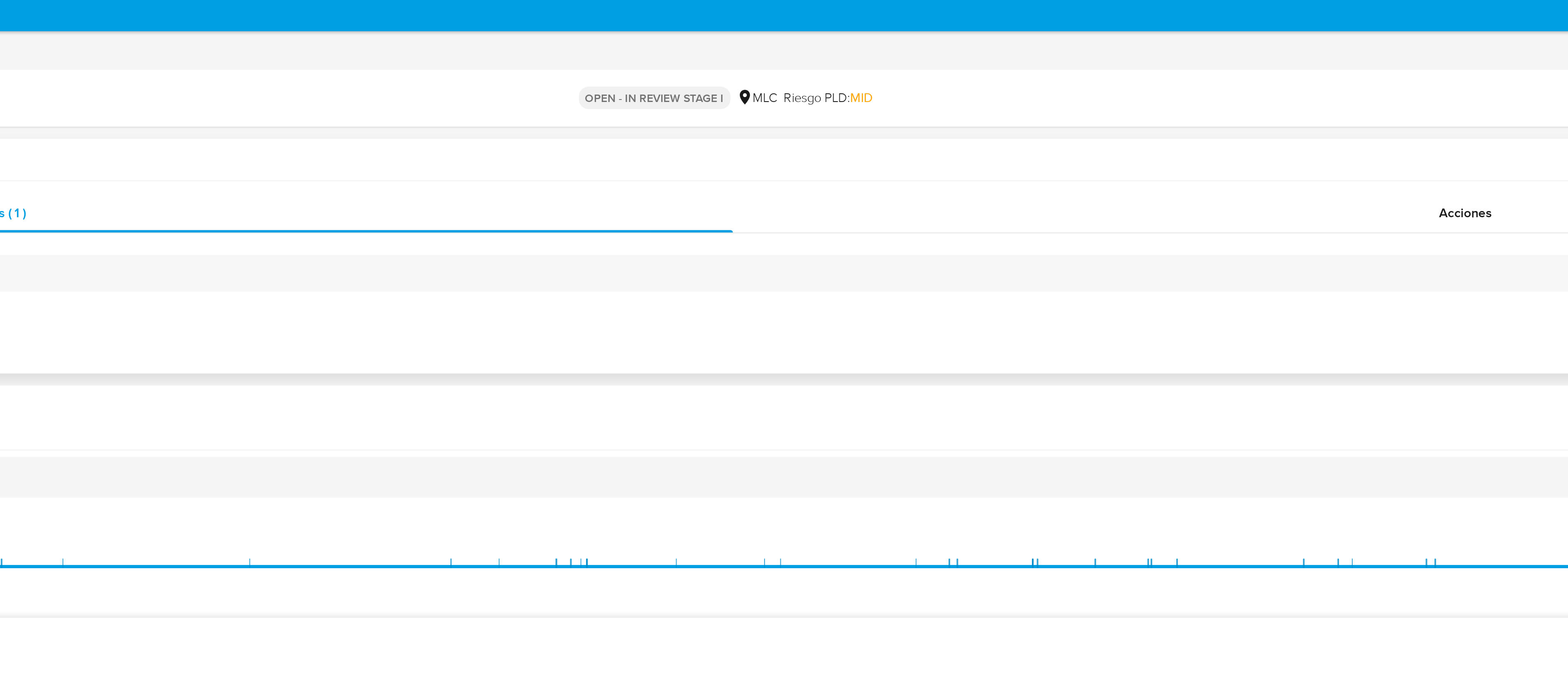
click at [793, 97] on h1 "Información del caso" at bounding box center [795, 94] width 1518 height 8
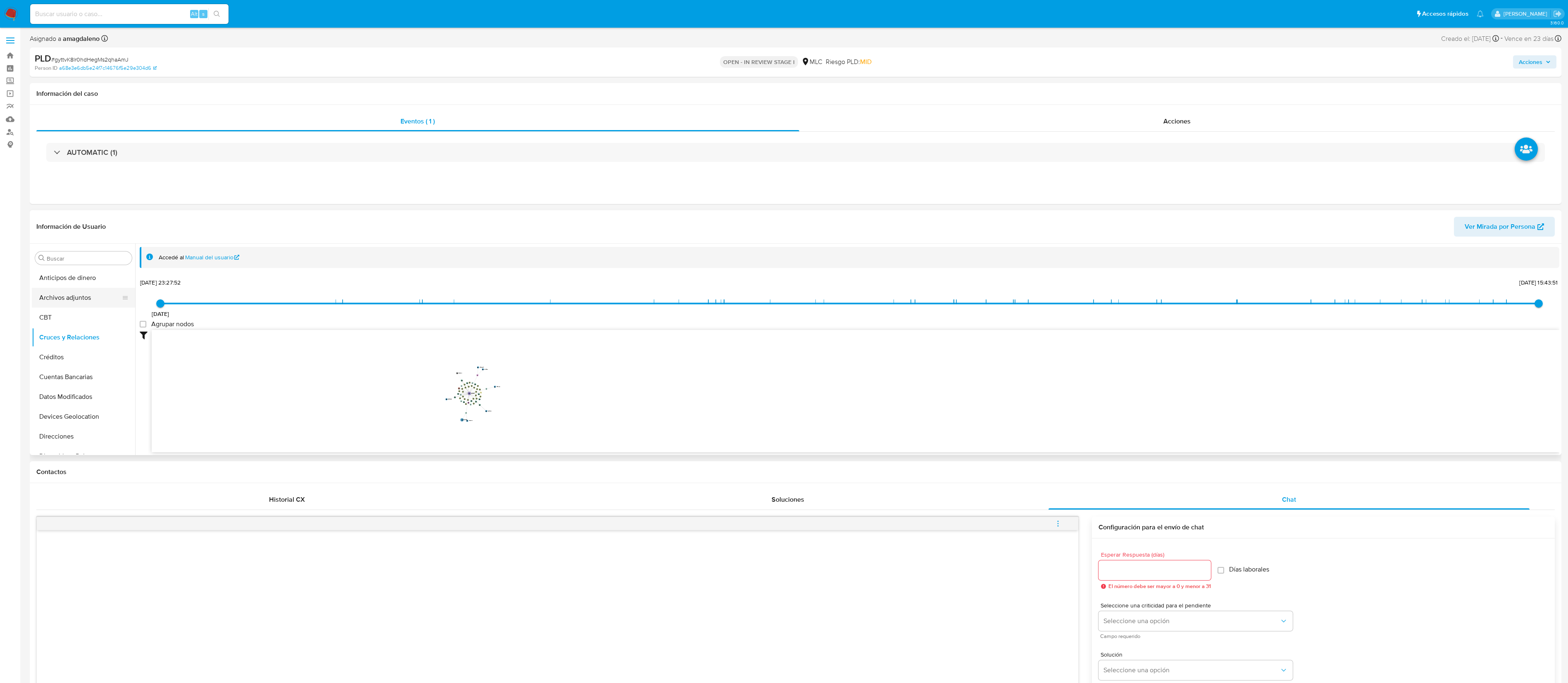
click at [102, 296] on button "Archivos adjuntos" at bounding box center [80, 298] width 97 height 19
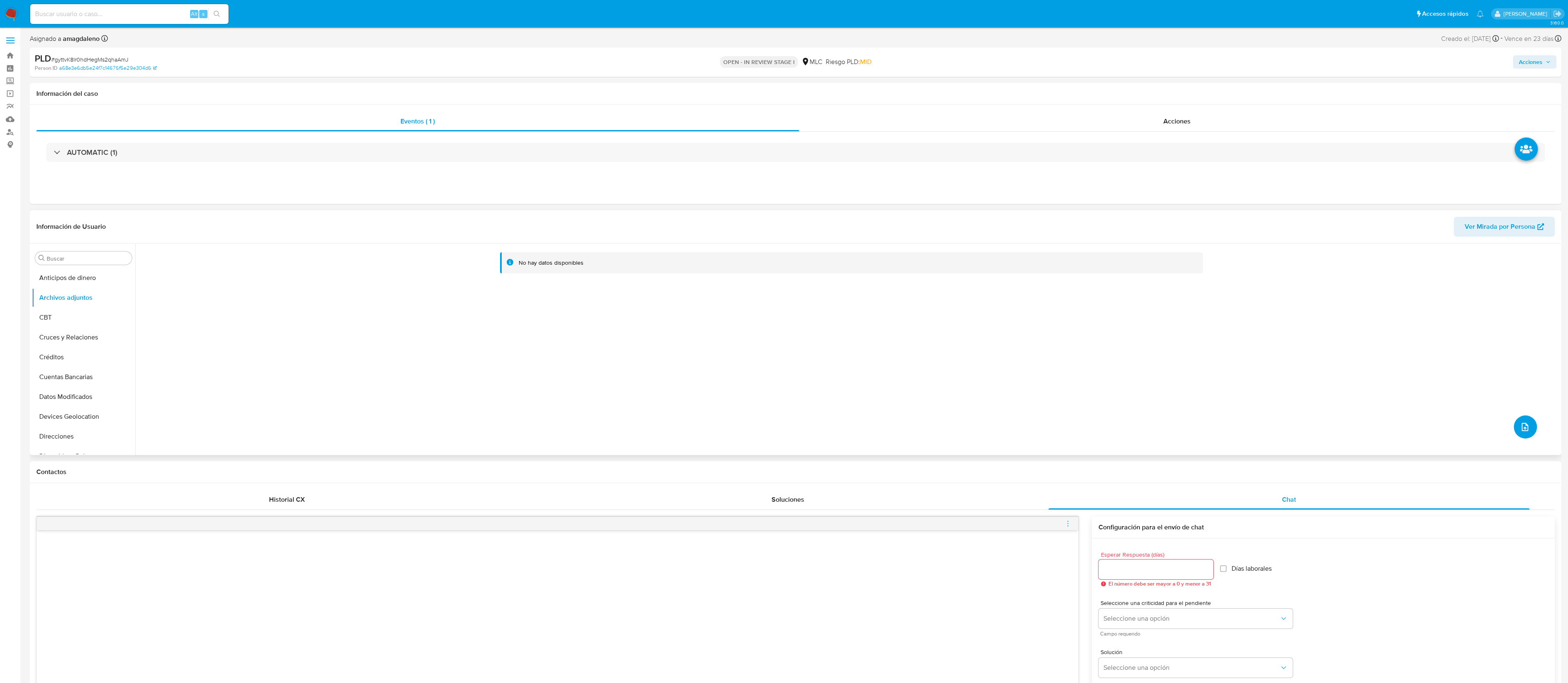
click at [793, 342] on button "upload-file" at bounding box center [1526, 427] width 24 height 24
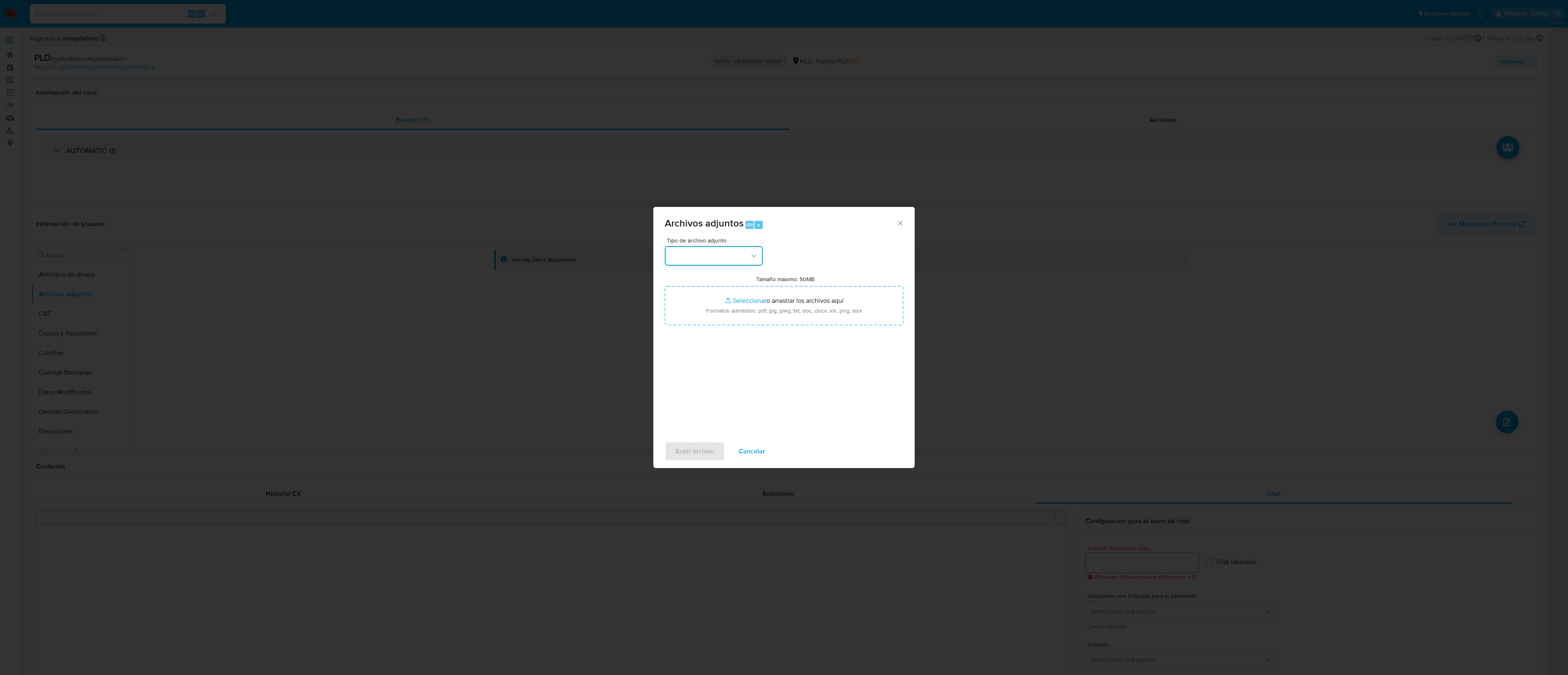
click at [693, 263] on button "button" at bounding box center [713, 256] width 98 height 19
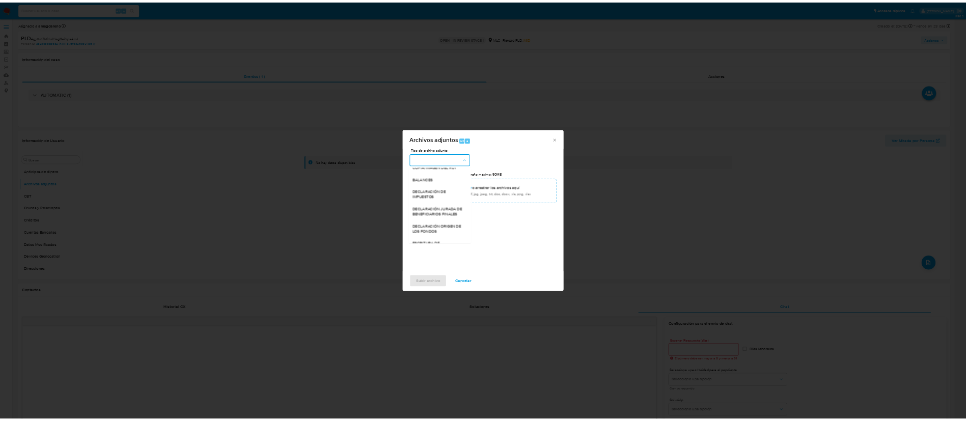
scroll to position [195, 0]
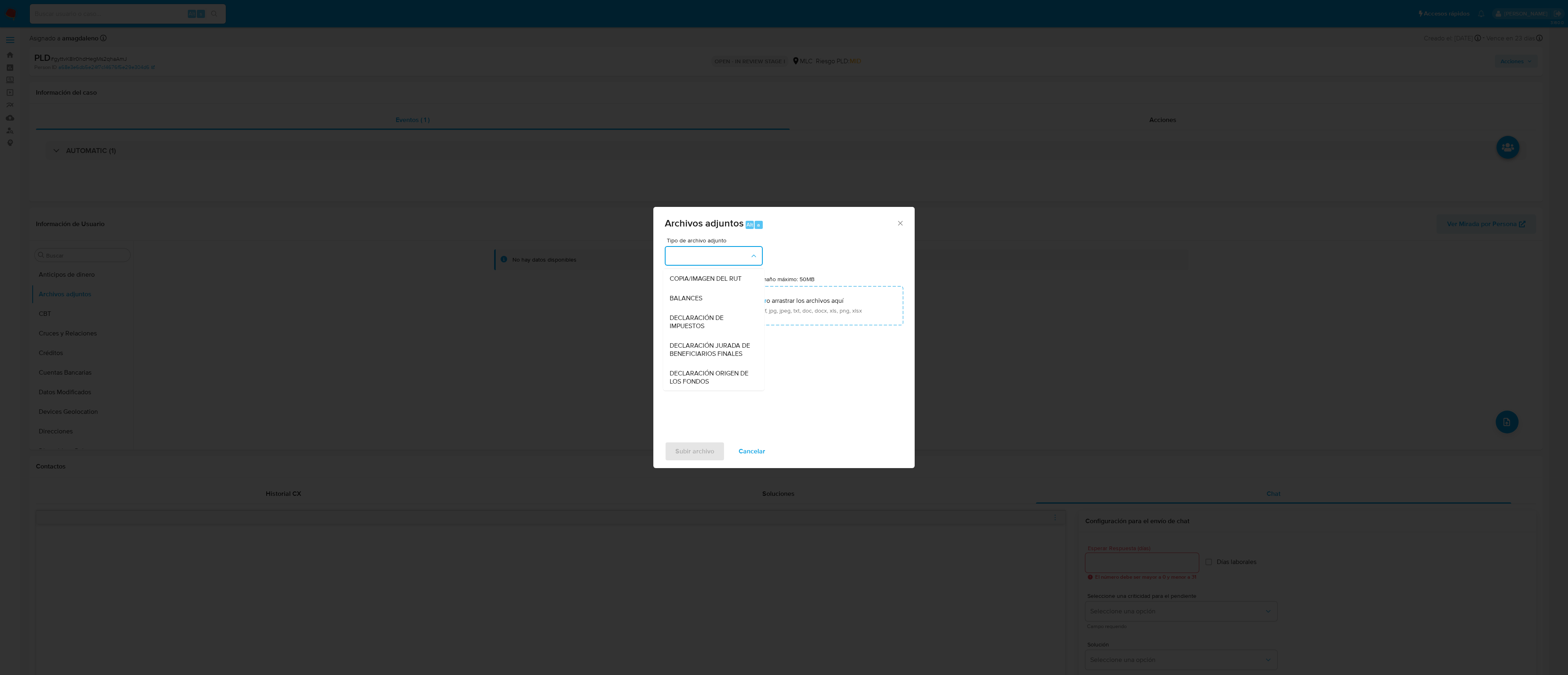
click at [689, 269] on div "OTROS" at bounding box center [711, 259] width 83 height 19
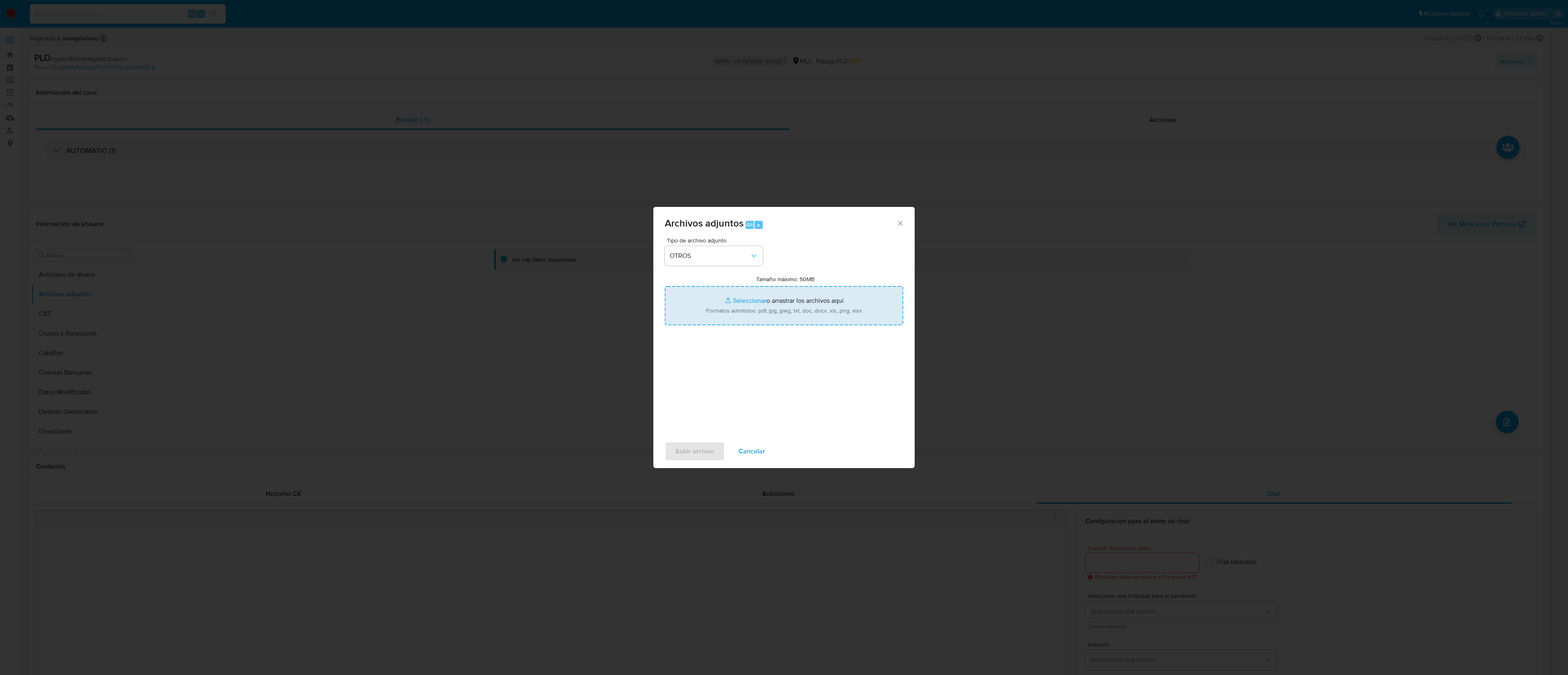
click at [737, 303] on input "Tamaño máximo: 50MB Seleccionar archivos" at bounding box center [783, 305] width 238 height 39
type input "C:\fakepath\143545059 - 17_09_2025.xlsx"
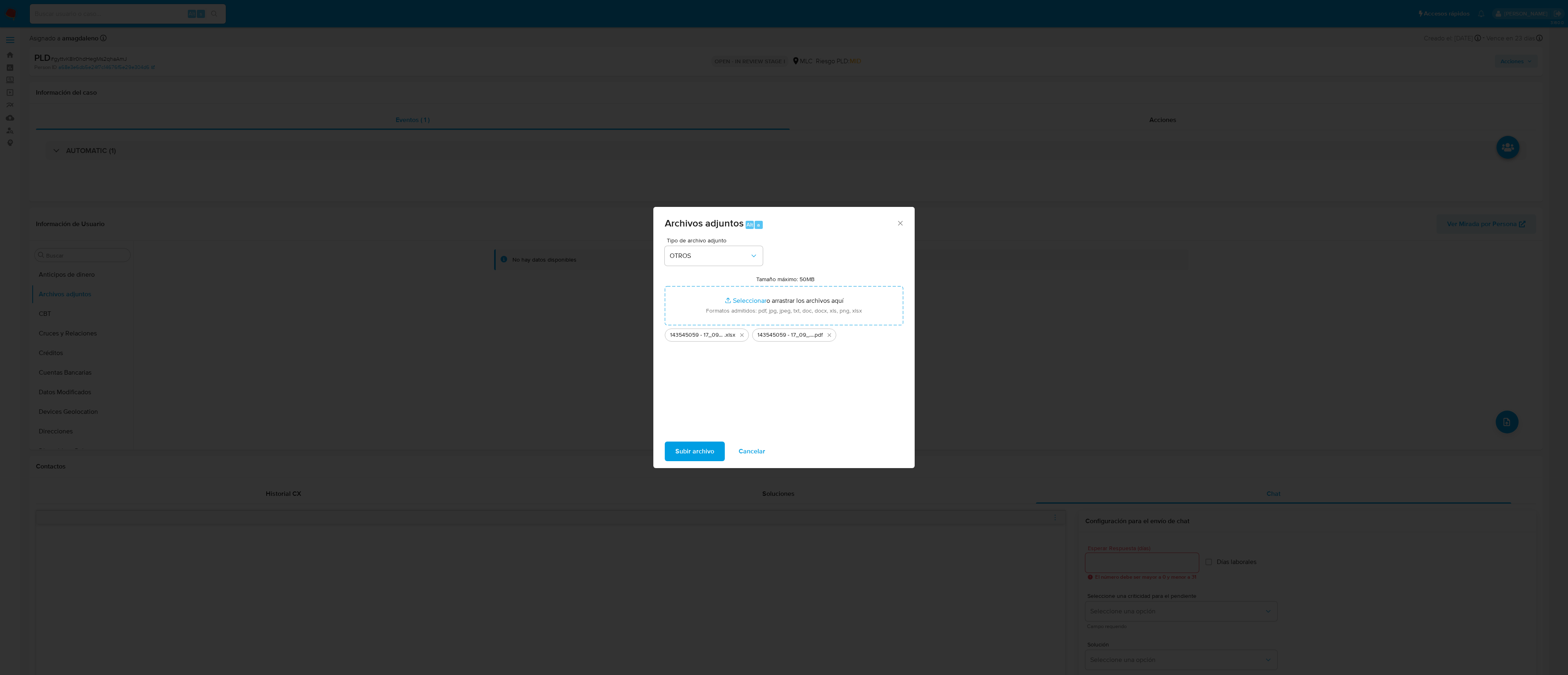
click at [690, 338] on span "Subir archivo" at bounding box center [694, 451] width 38 height 18
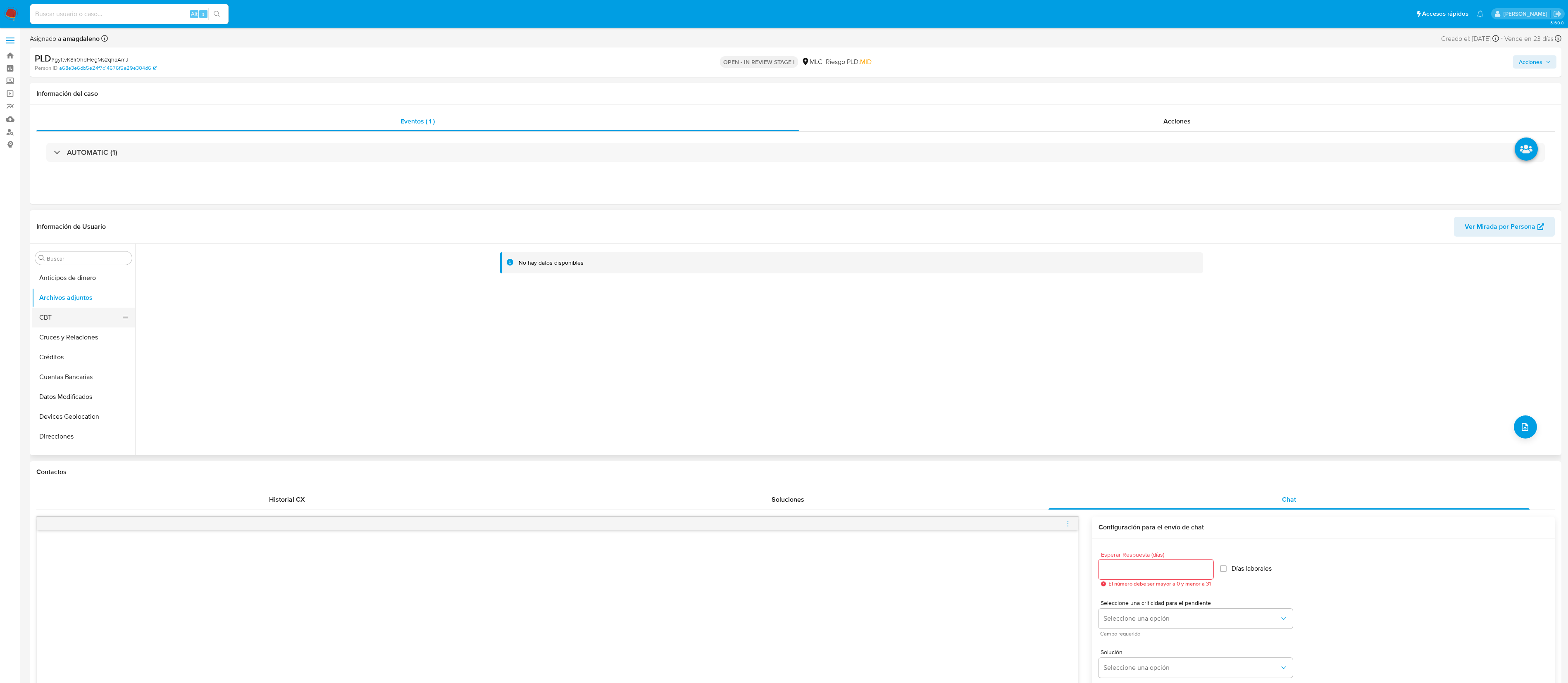
click at [54, 310] on button "CBT" at bounding box center [80, 317] width 97 height 19
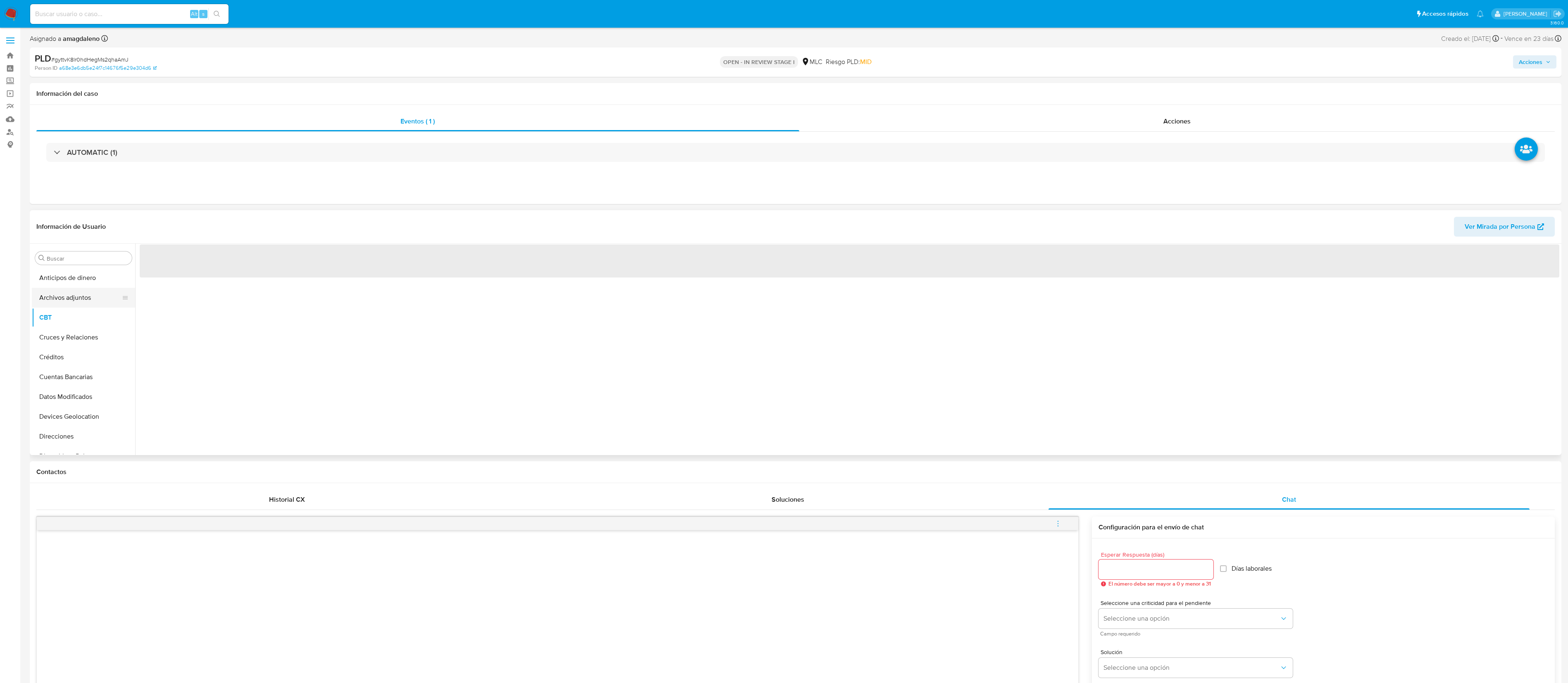
click at [62, 295] on button "Archivos adjuntos" at bounding box center [80, 298] width 97 height 19
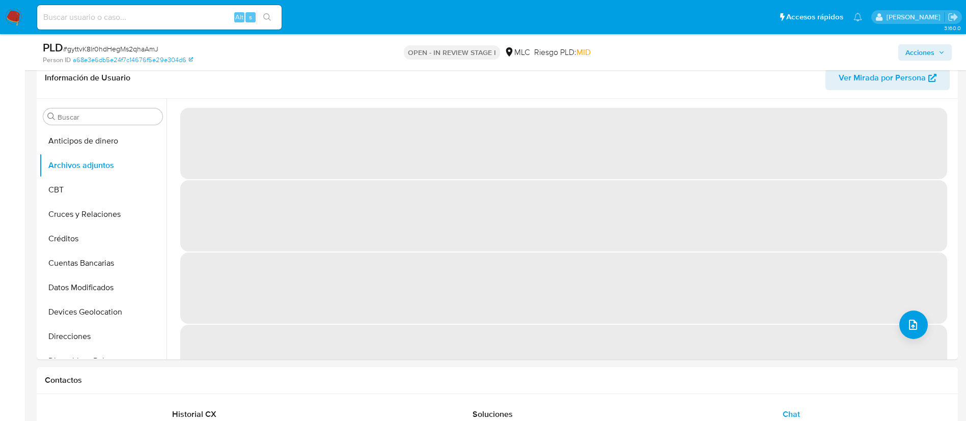
scroll to position [155, 0]
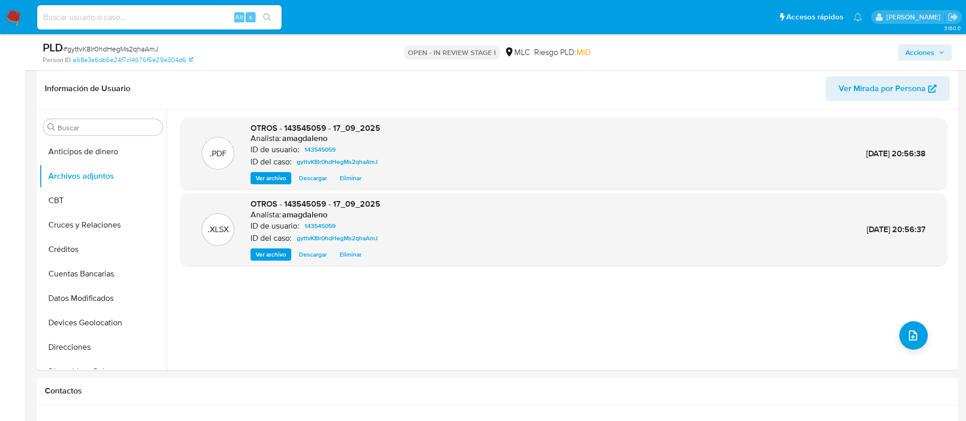
click at [932, 58] on span "Acciones" at bounding box center [920, 52] width 29 height 16
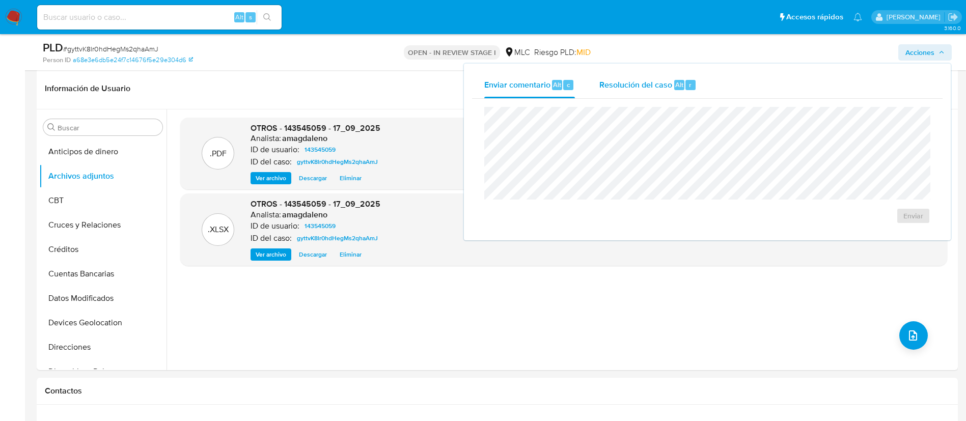
click at [640, 91] on div "Resolución del caso Alt r" at bounding box center [648, 85] width 97 height 26
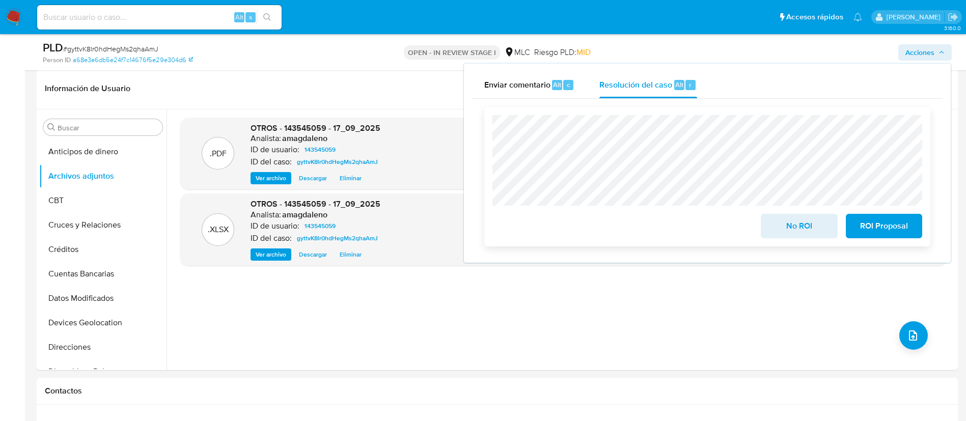
click at [788, 227] on span "No ROI" at bounding box center [799, 226] width 50 height 22
